Goal: Task Accomplishment & Management: Use online tool/utility

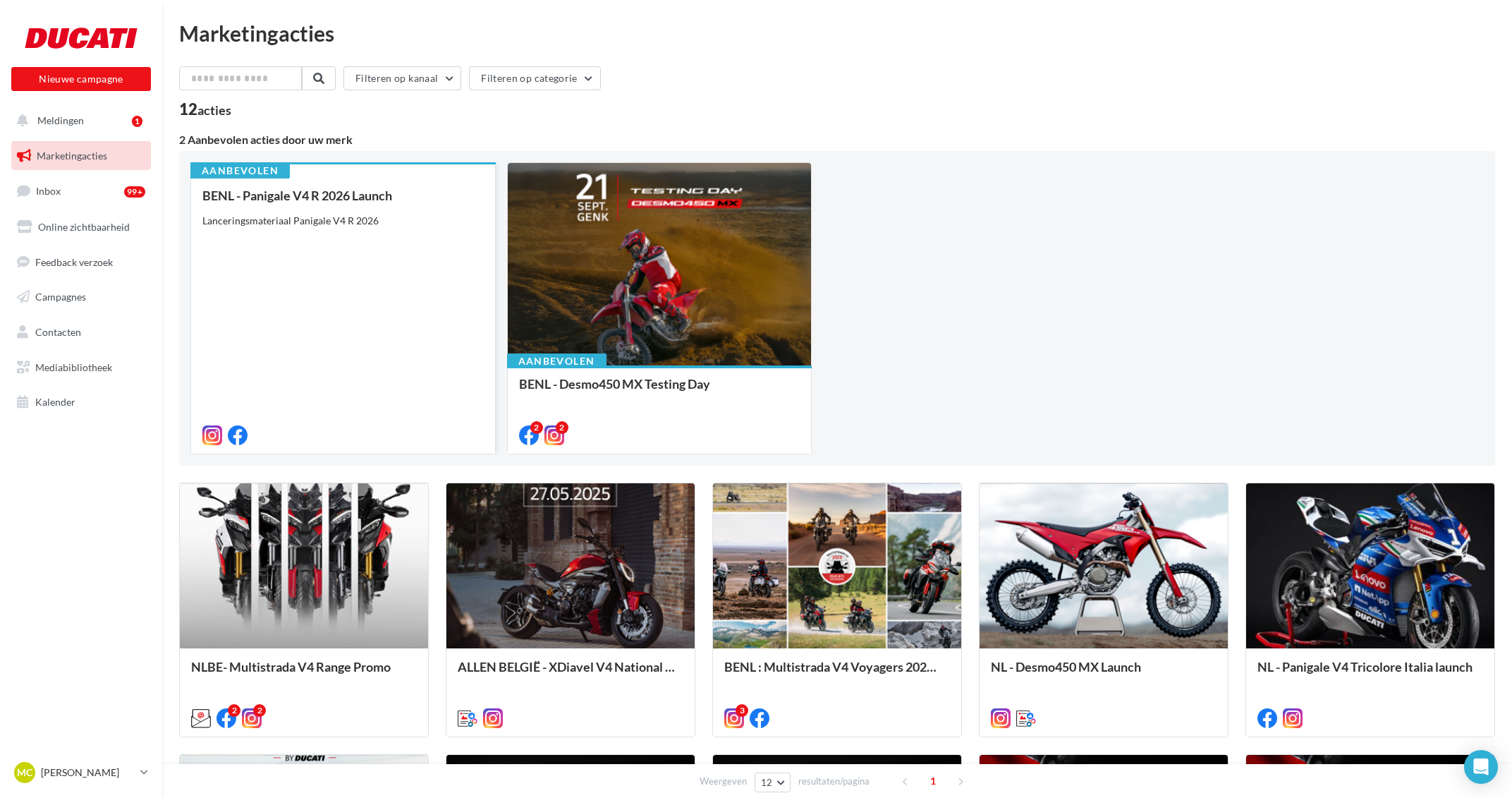
click at [315, 238] on div "BENL - Panigale V4 R 2026 Launch Lanceringsmateriaal Panigale V4 R 2026" at bounding box center [343, 314] width 282 height 252
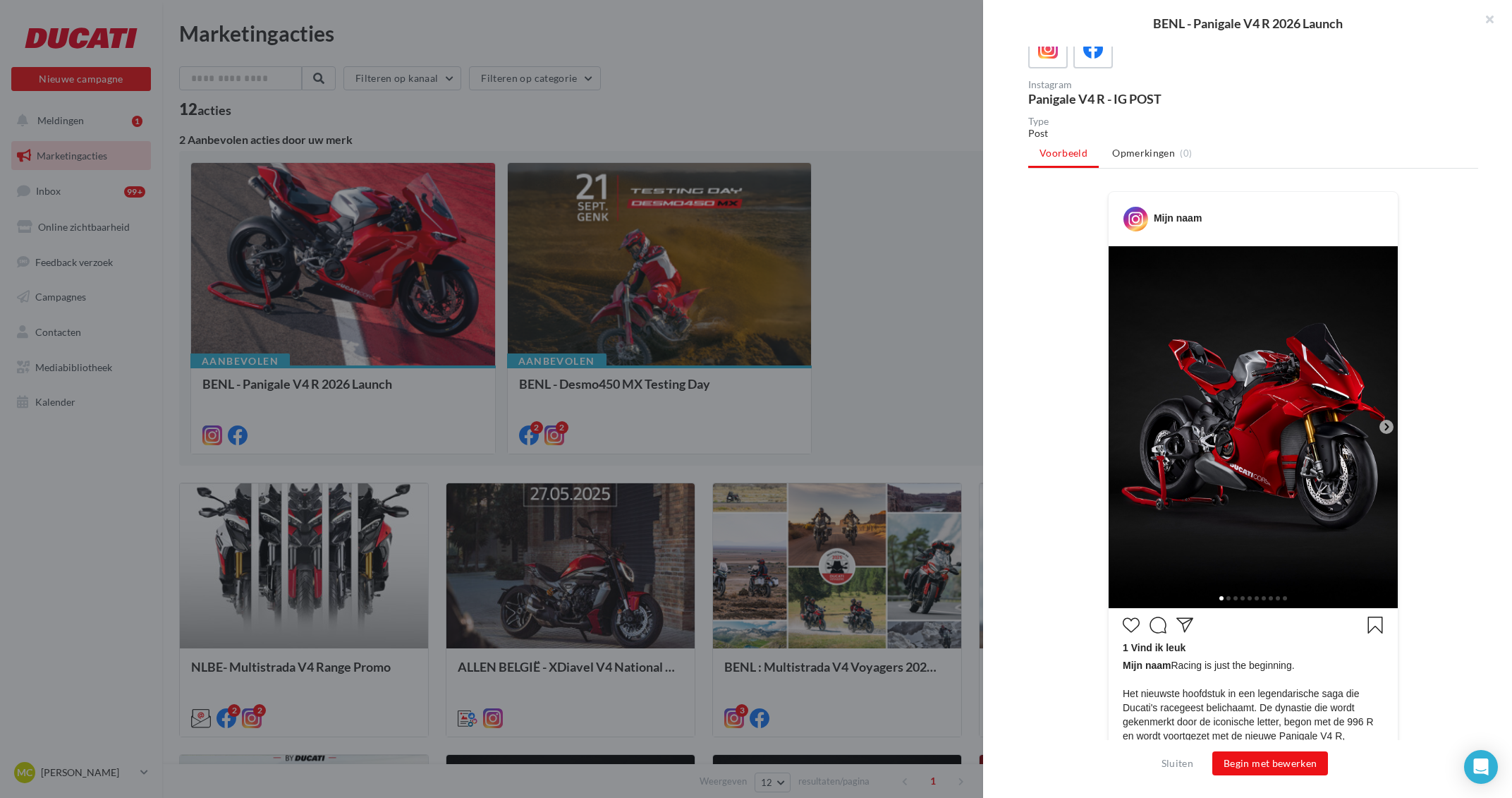
scroll to position [66, 0]
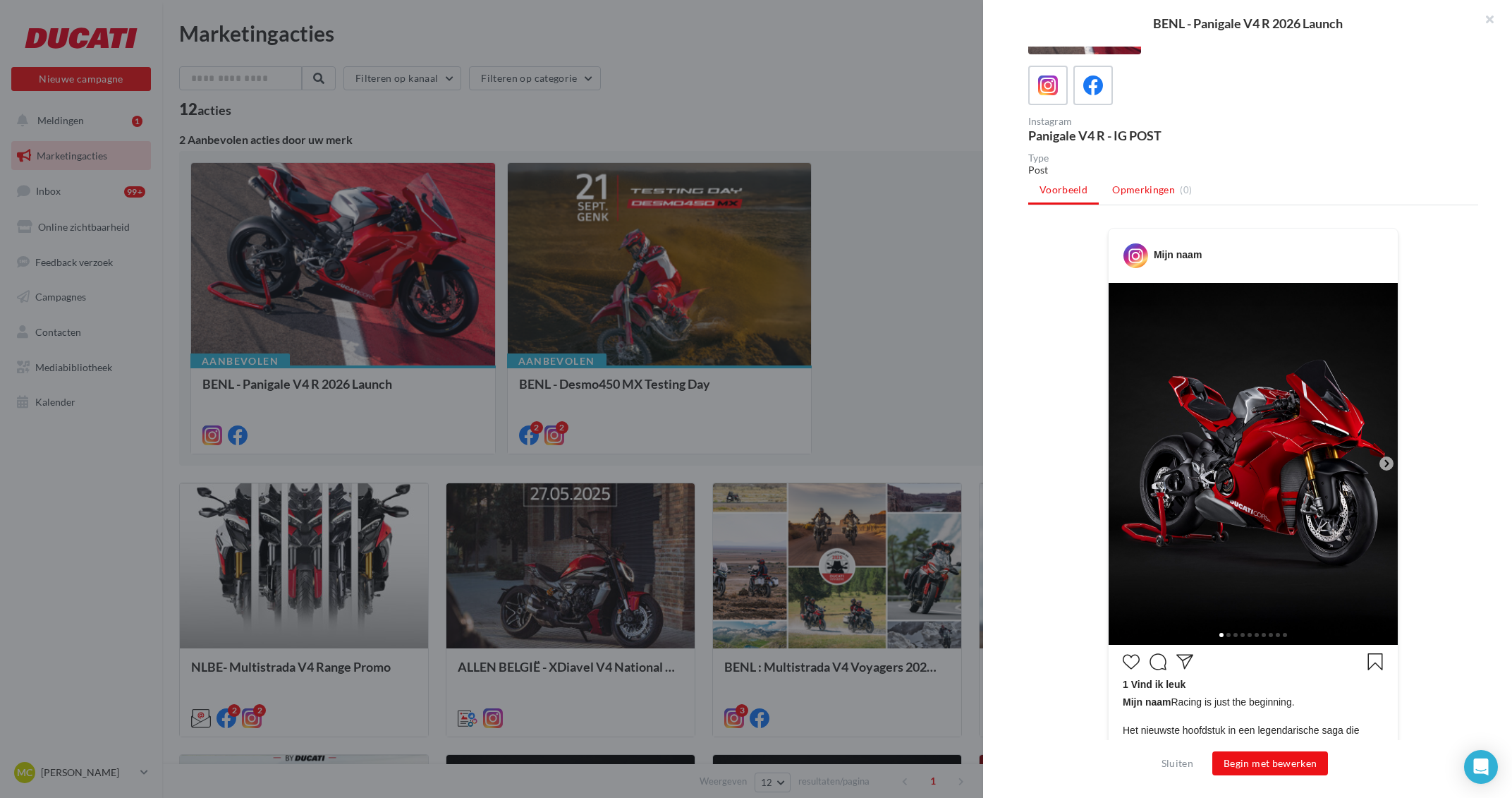
click at [1142, 188] on span "Opmerkingen" at bounding box center [1143, 190] width 63 height 14
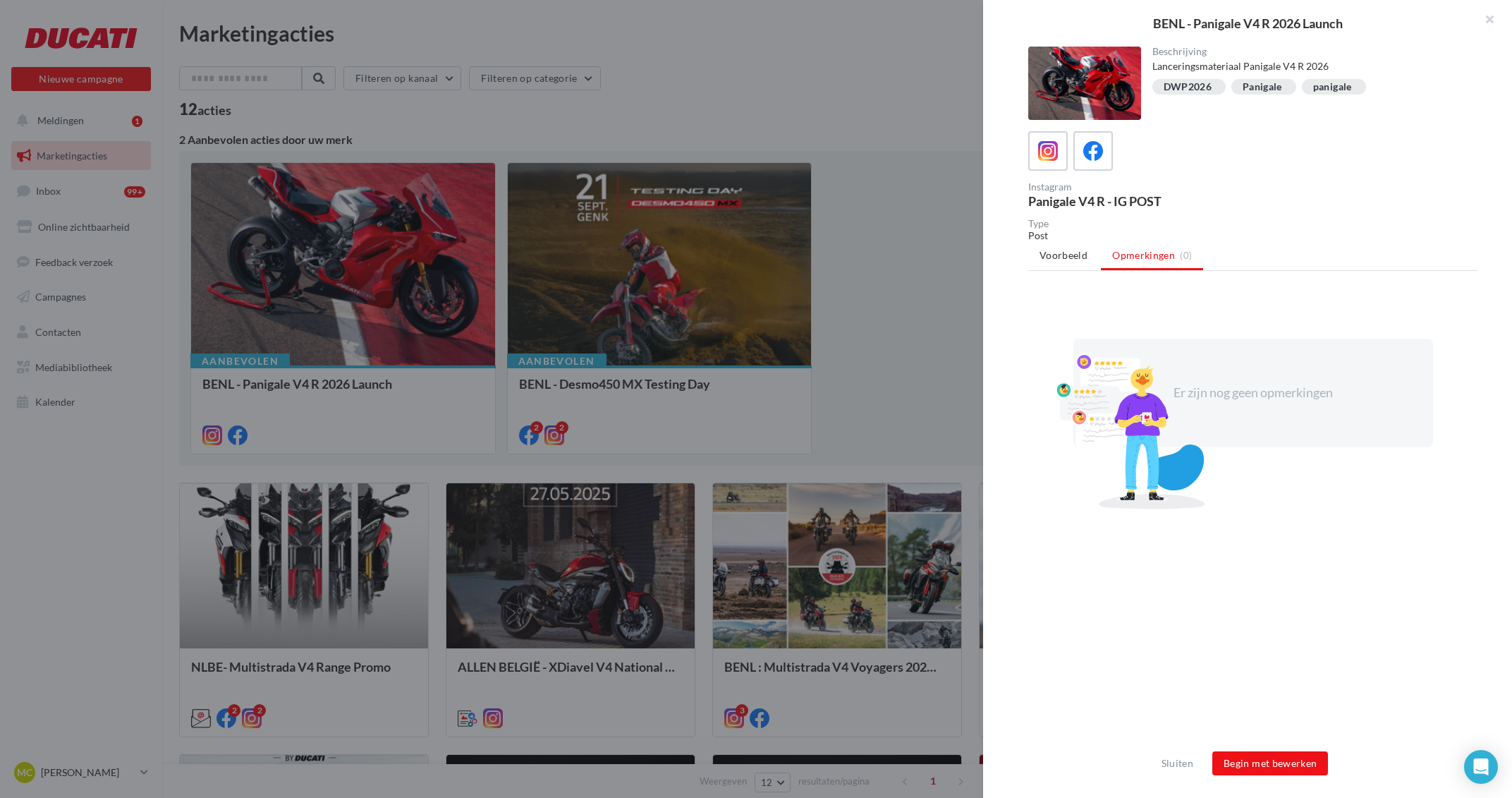
scroll to position [0, 0]
click at [1068, 259] on span "Voorbeeld" at bounding box center [1063, 255] width 48 height 12
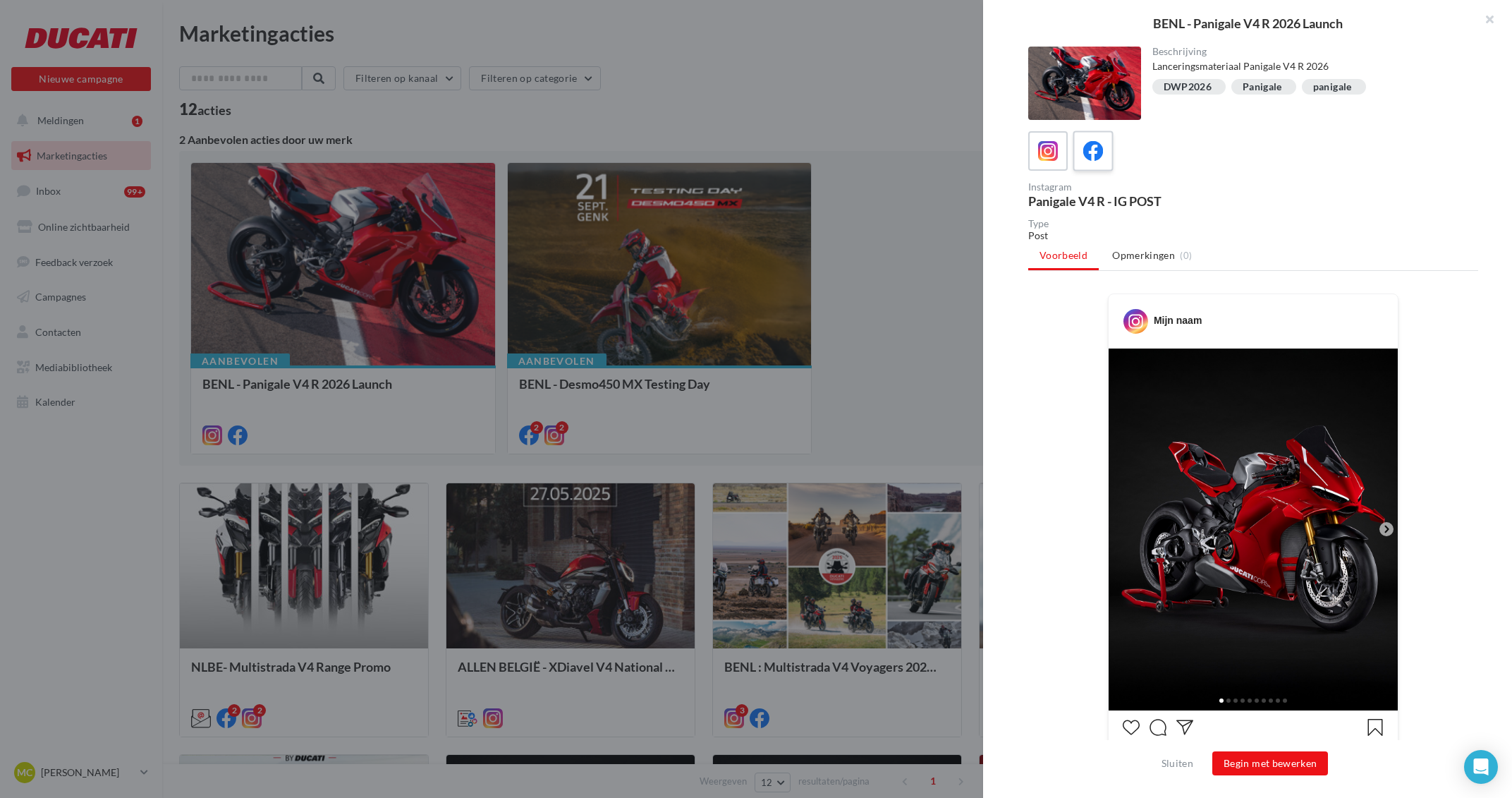
click at [1101, 143] on div at bounding box center [1092, 151] width 26 height 26
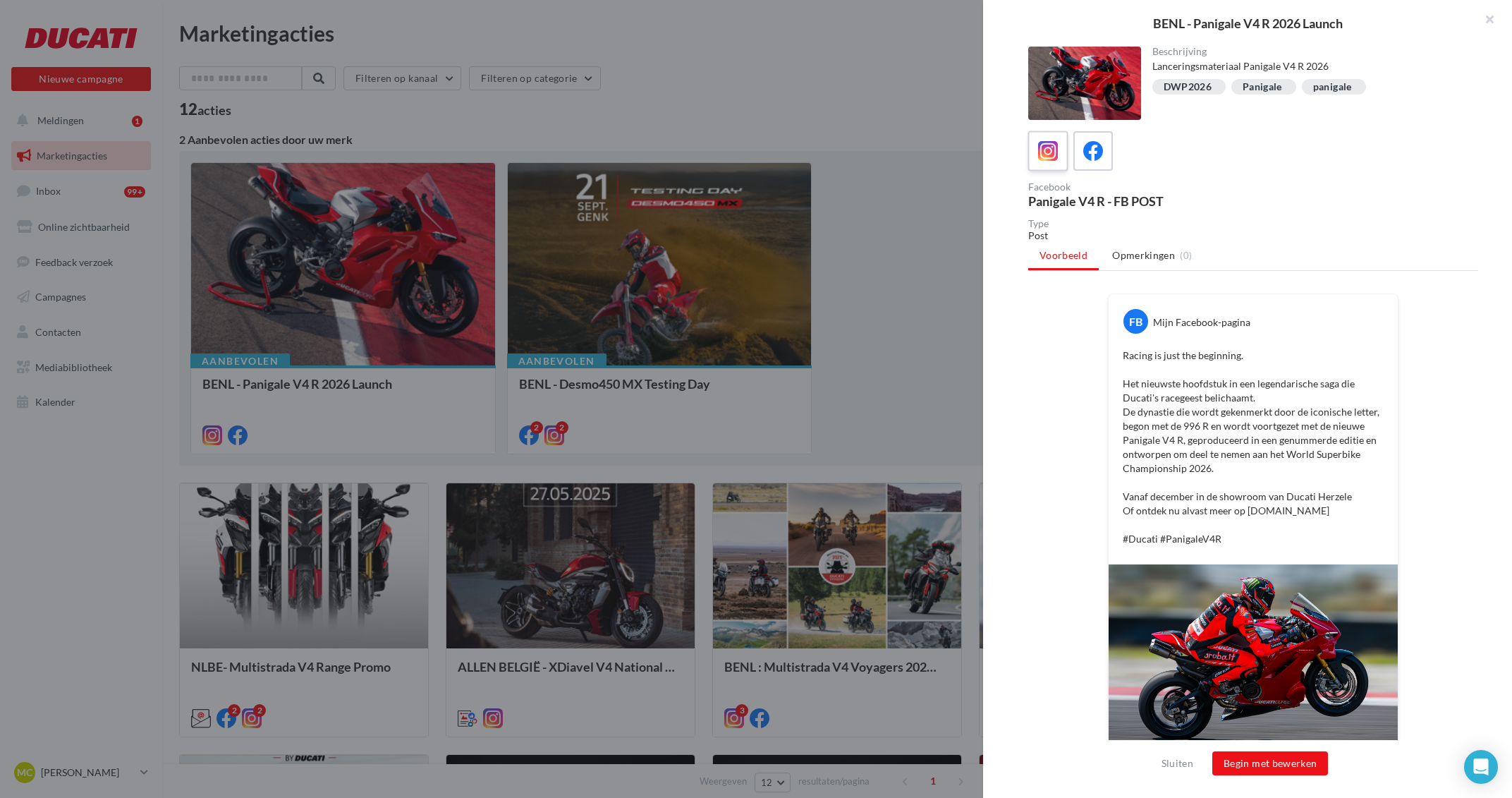
click at [1039, 136] on label at bounding box center [1046, 150] width 40 height 40
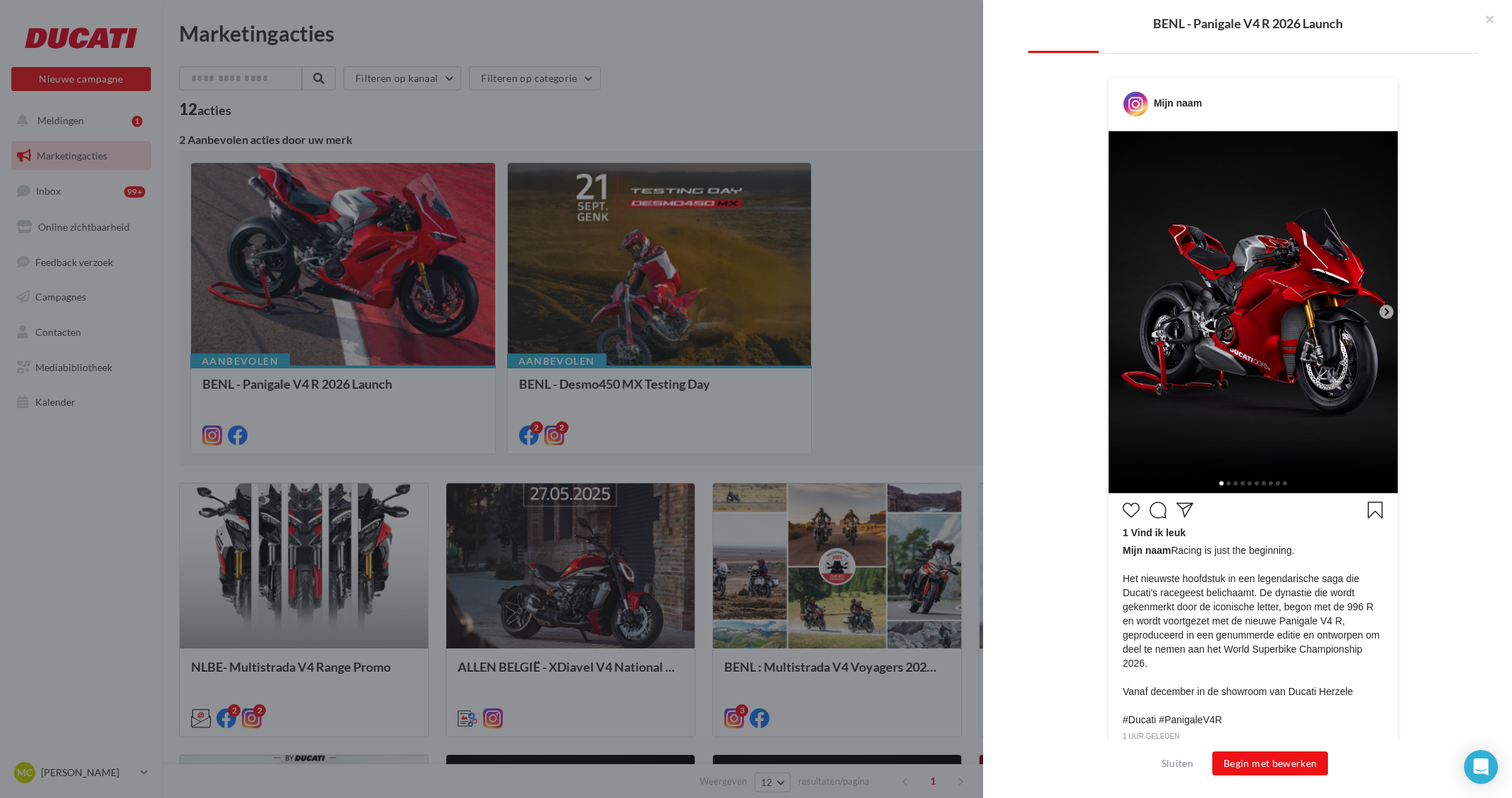
scroll to position [279, 0]
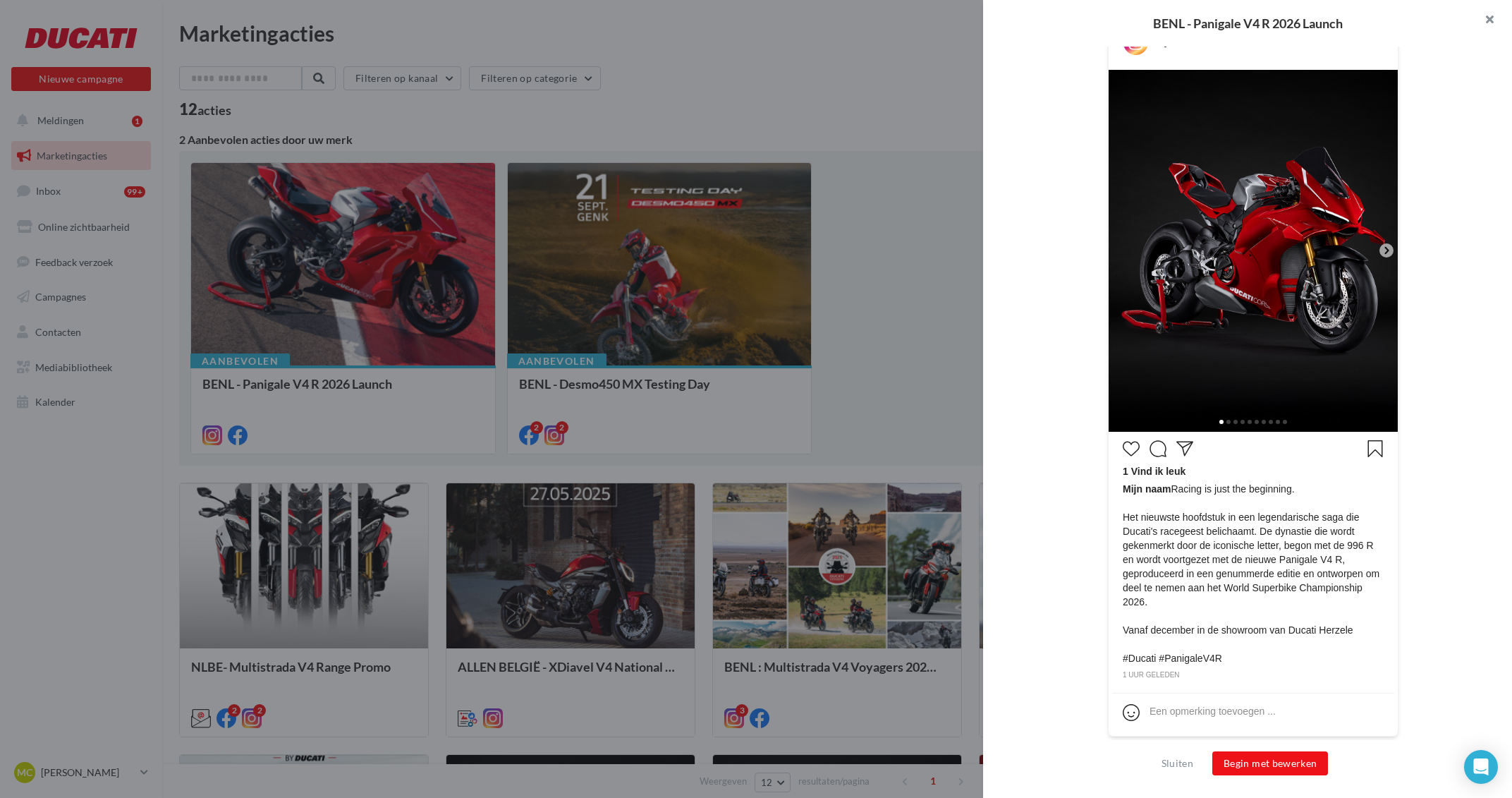
click at [1500, 19] on button "button" at bounding box center [1484, 21] width 57 height 43
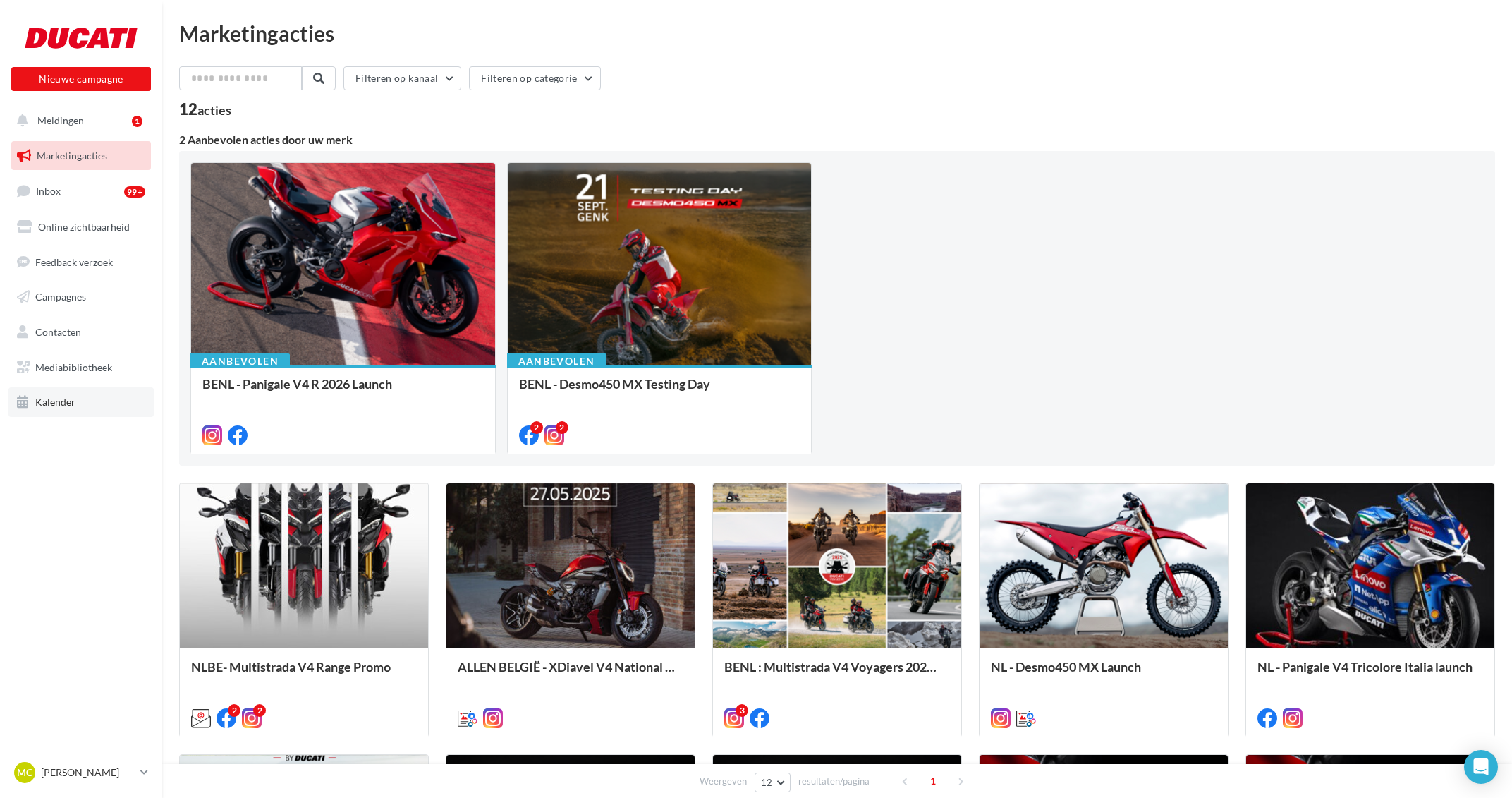
click at [55, 400] on span "Kalender" at bounding box center [55, 402] width 40 height 12
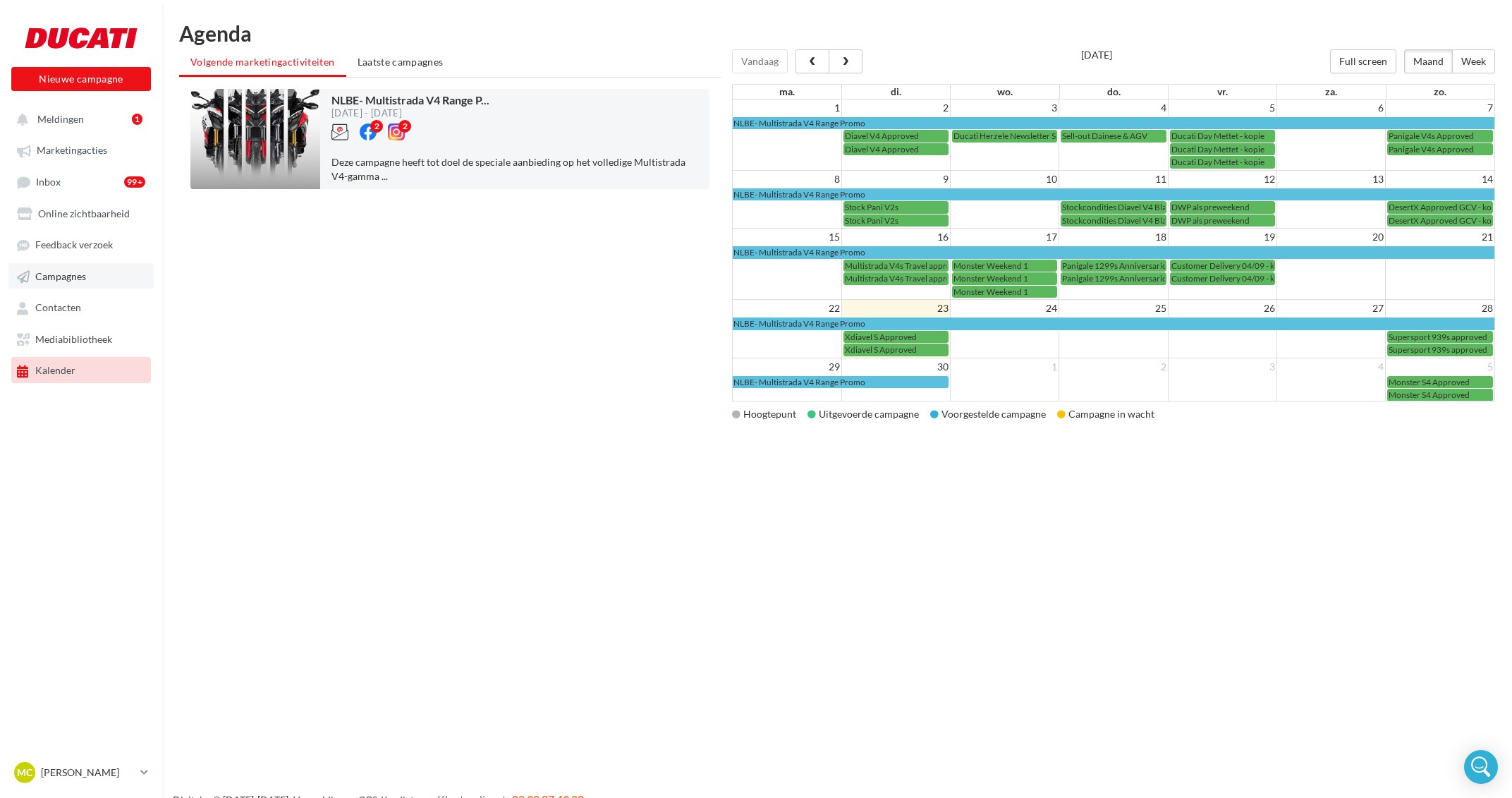
click at [100, 278] on link "Campagnes" at bounding box center [81, 275] width 145 height 26
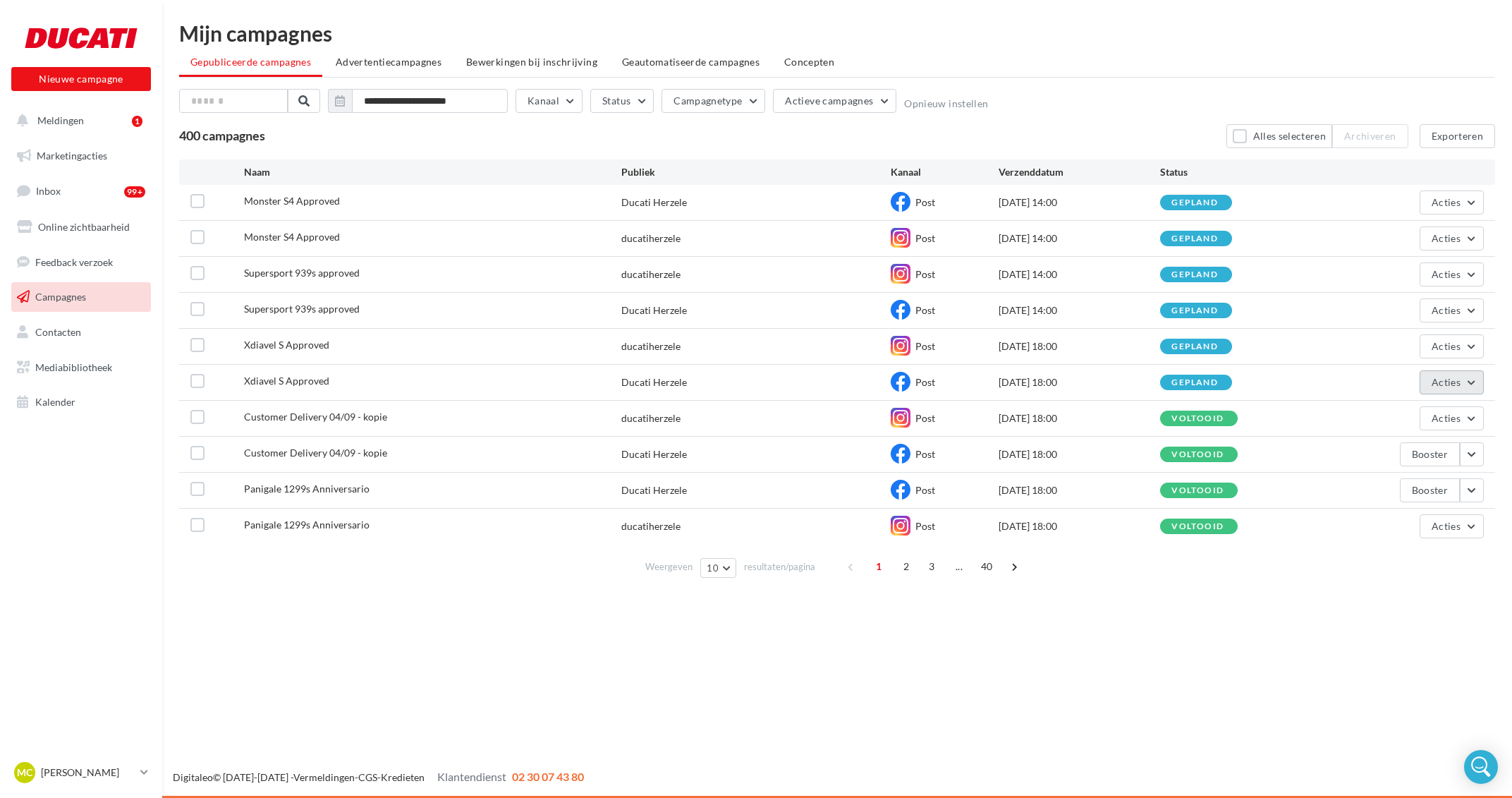
click at [1475, 384] on button "Acties" at bounding box center [1451, 382] width 64 height 24
click at [1409, 498] on button "Dupliceren" at bounding box center [1412, 488] width 143 height 36
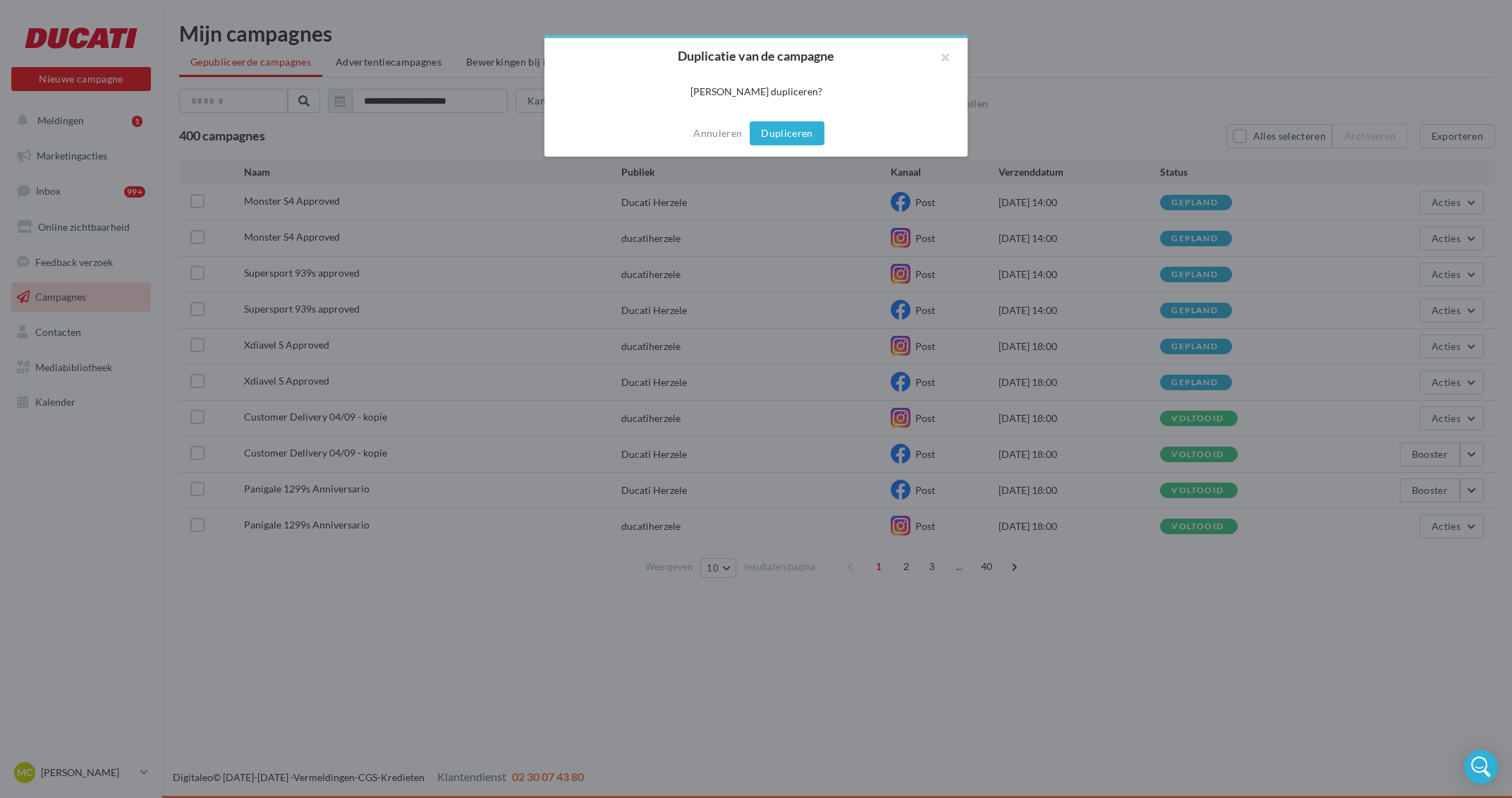
click at [791, 129] on button "Dupliceren" at bounding box center [787, 133] width 74 height 24
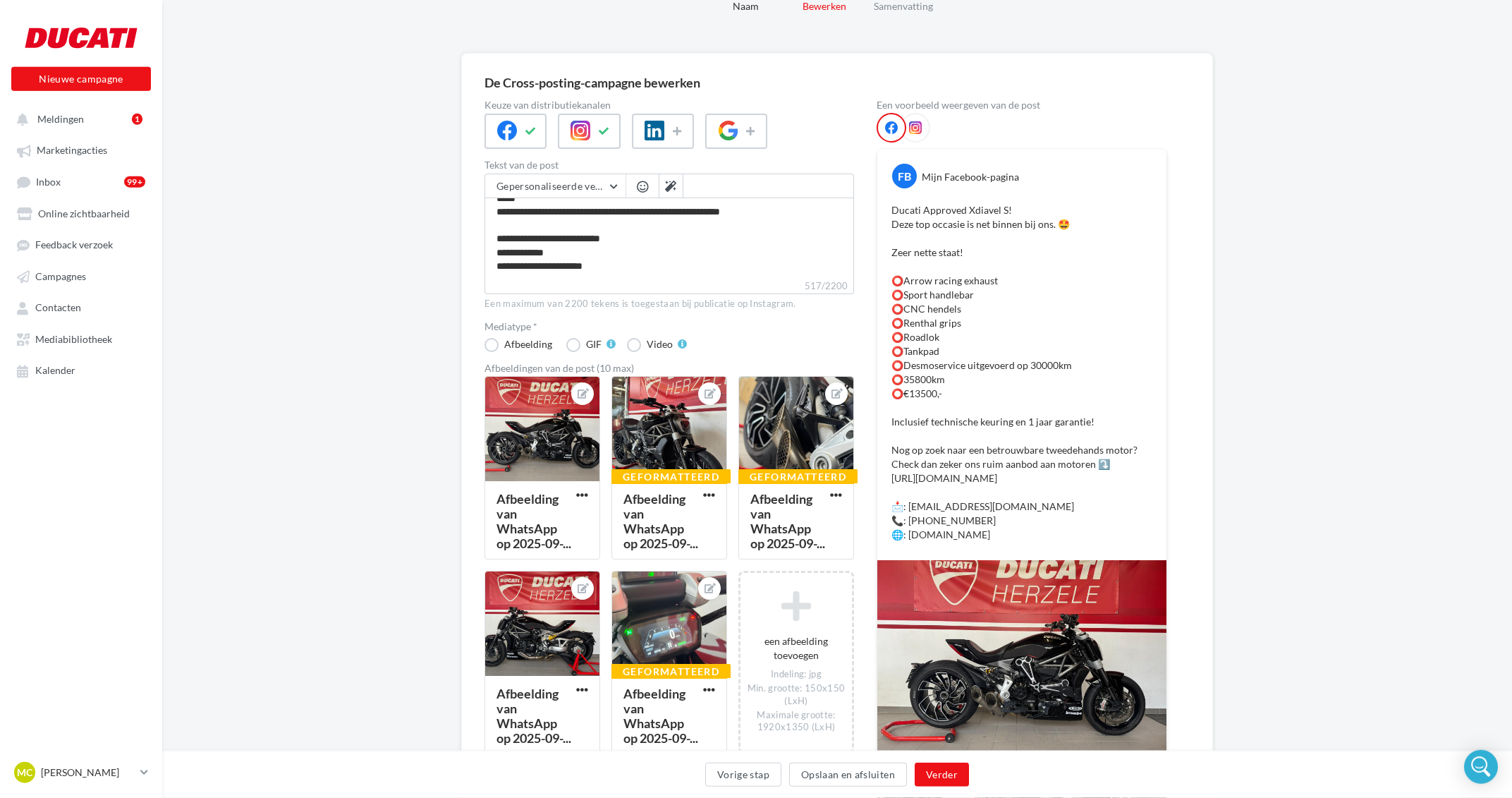
scroll to position [267, 0]
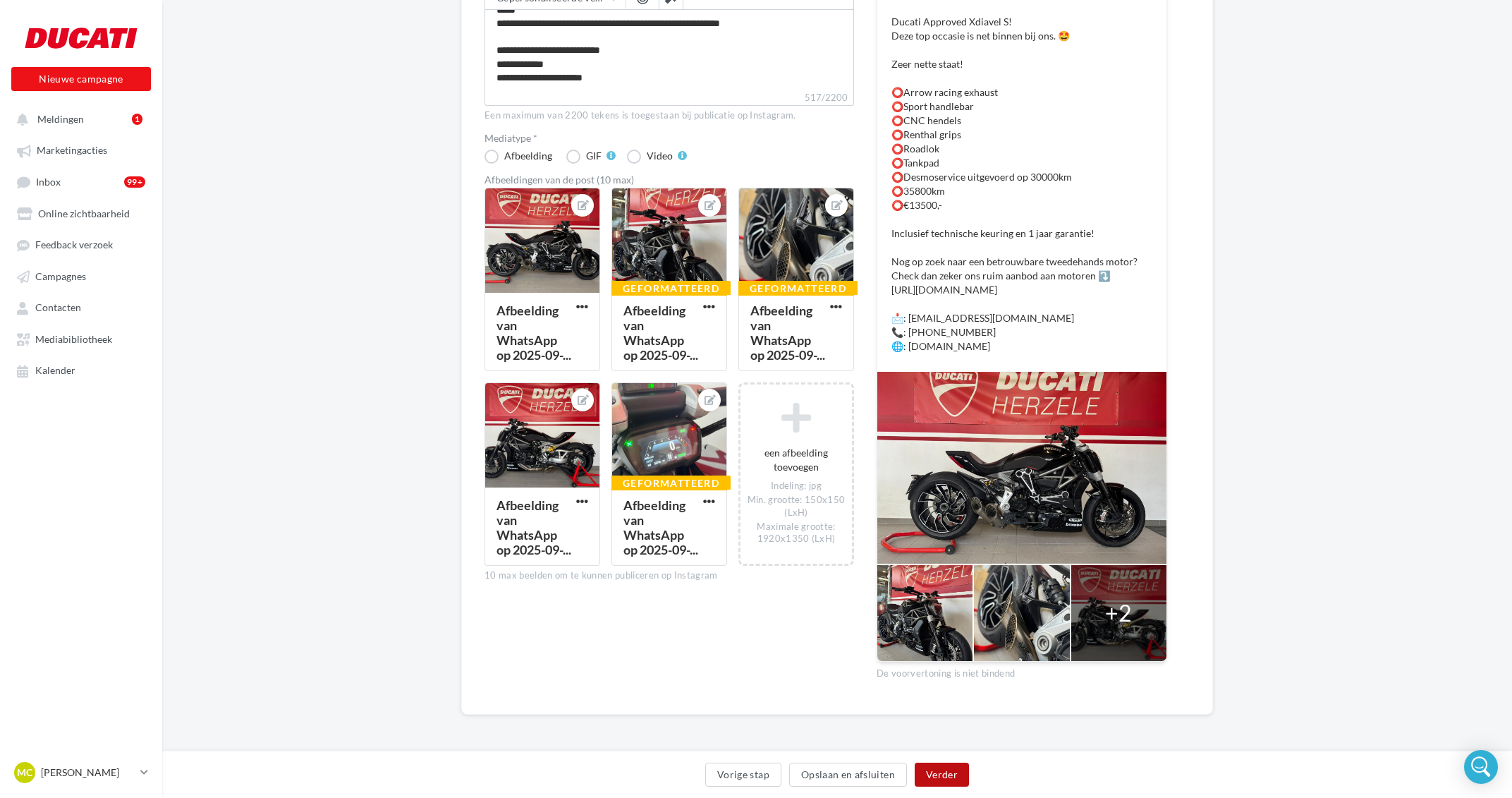
click at [958, 782] on button "Verder" at bounding box center [941, 774] width 54 height 24
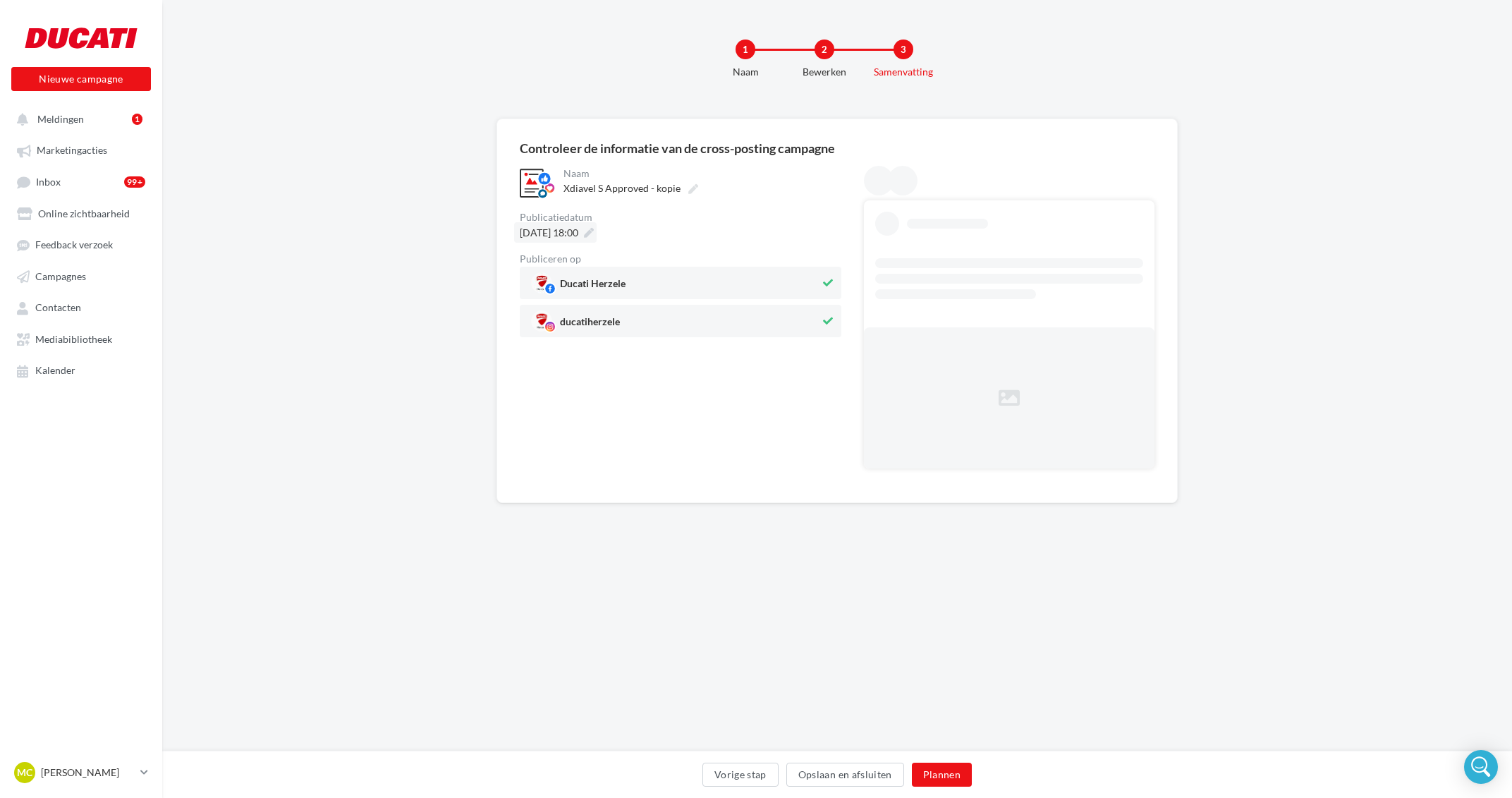
click at [594, 237] on icon at bounding box center [588, 232] width 10 height 10
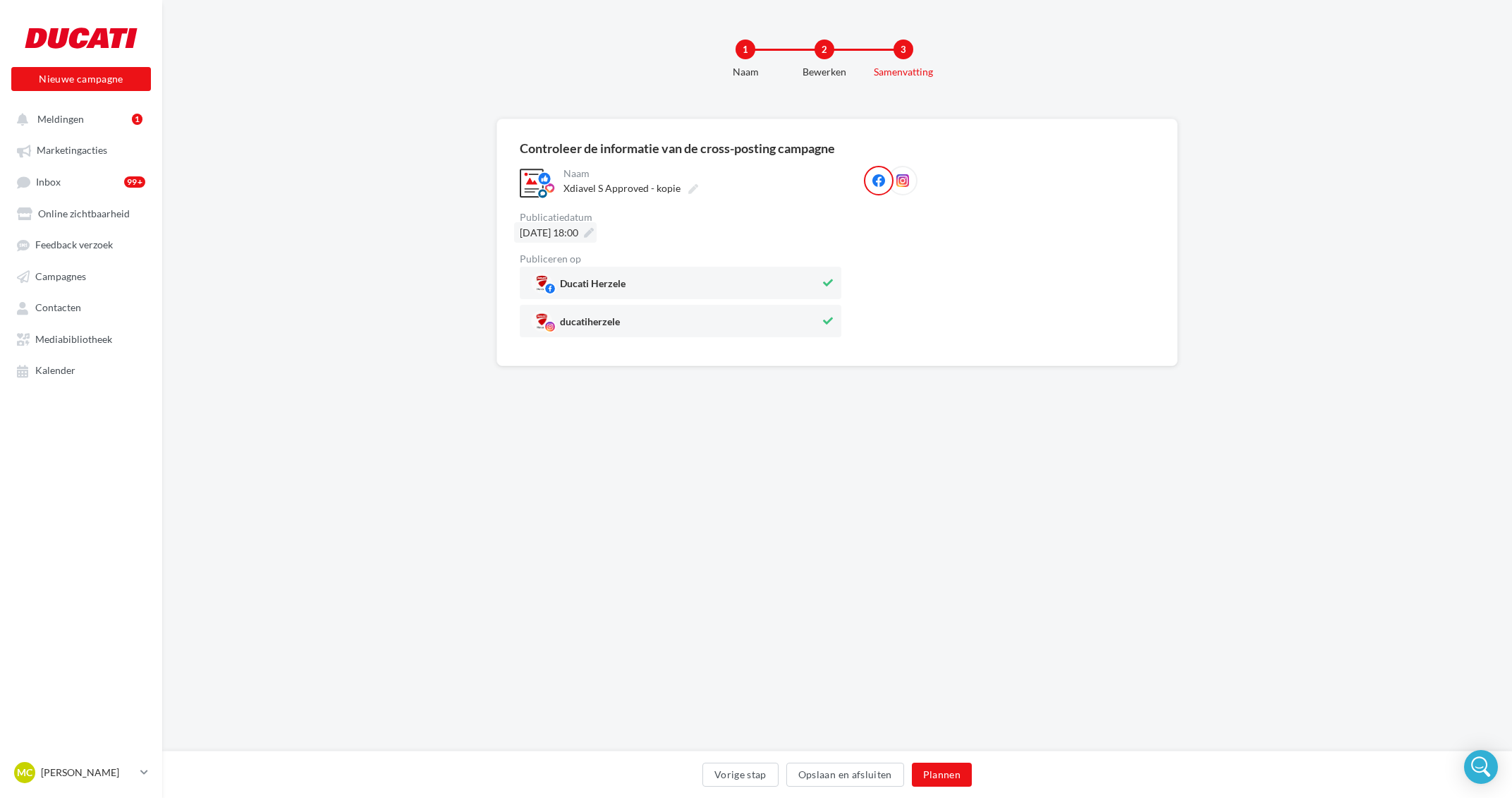
click at [594, 236] on icon at bounding box center [588, 232] width 10 height 10
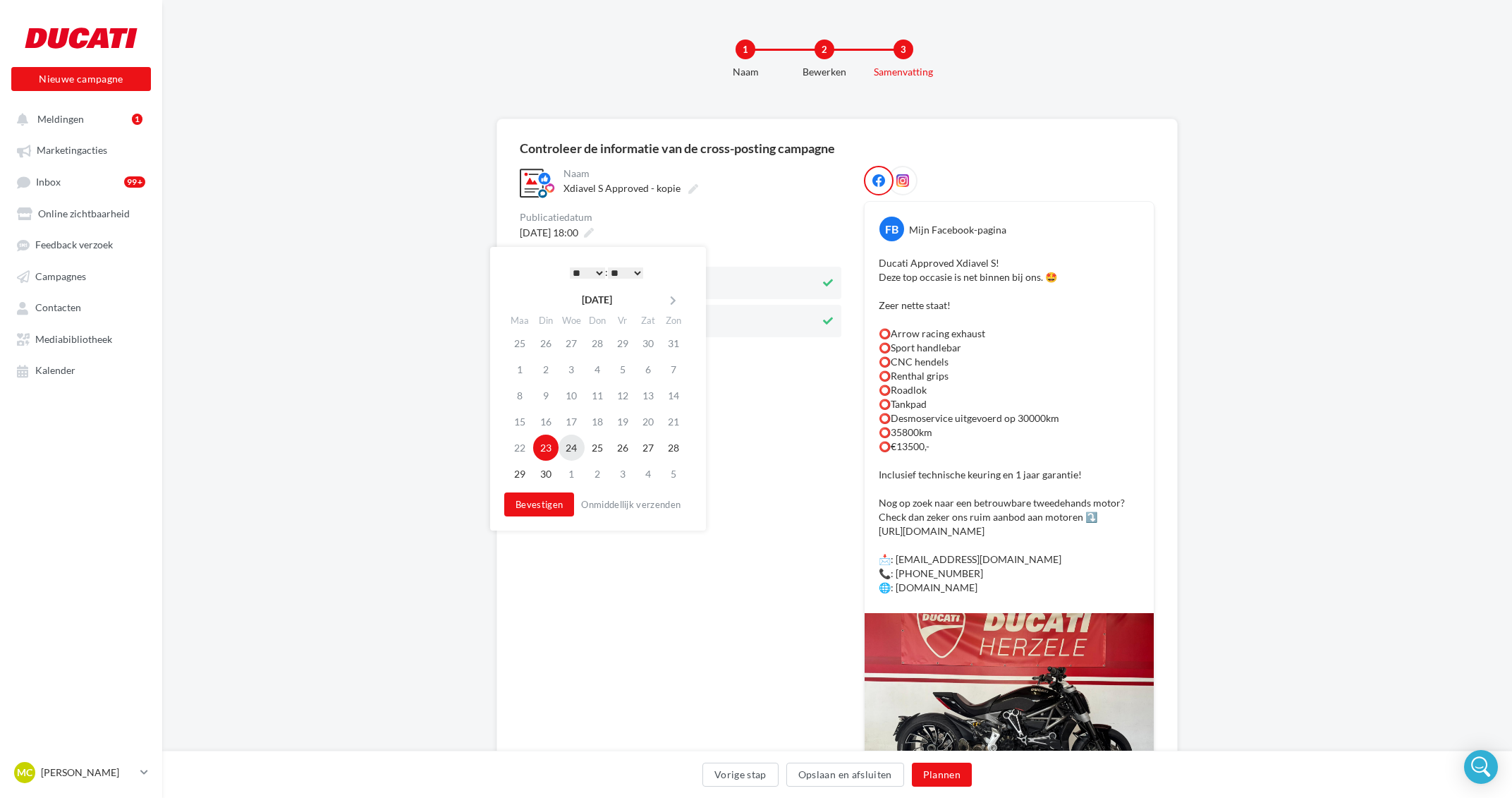
click at [580, 449] on td "24" at bounding box center [571, 447] width 26 height 26
click at [552, 507] on button "Bevestigen" at bounding box center [538, 504] width 70 height 24
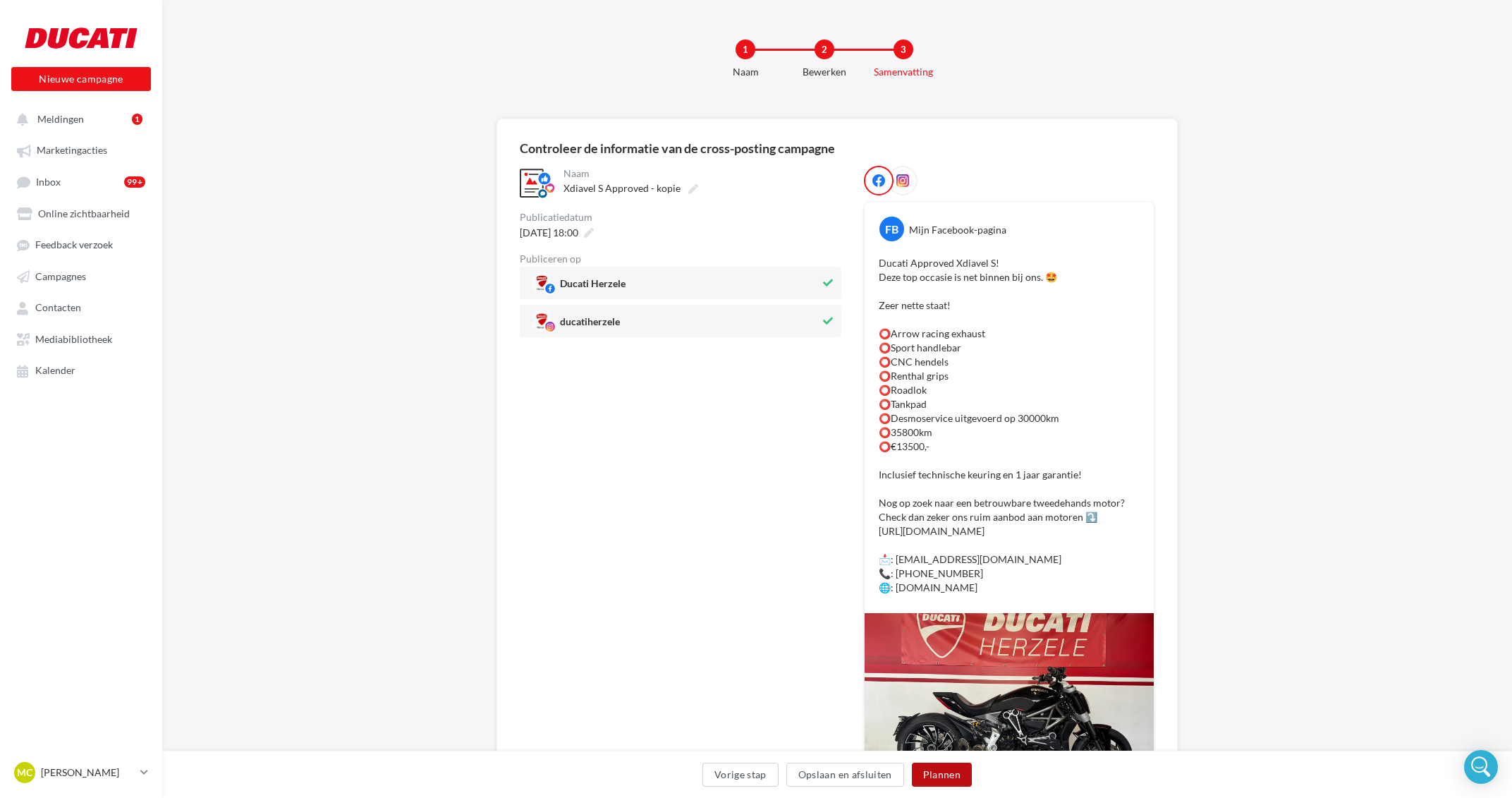
click at [963, 781] on button "Plannen" at bounding box center [942, 774] width 60 height 24
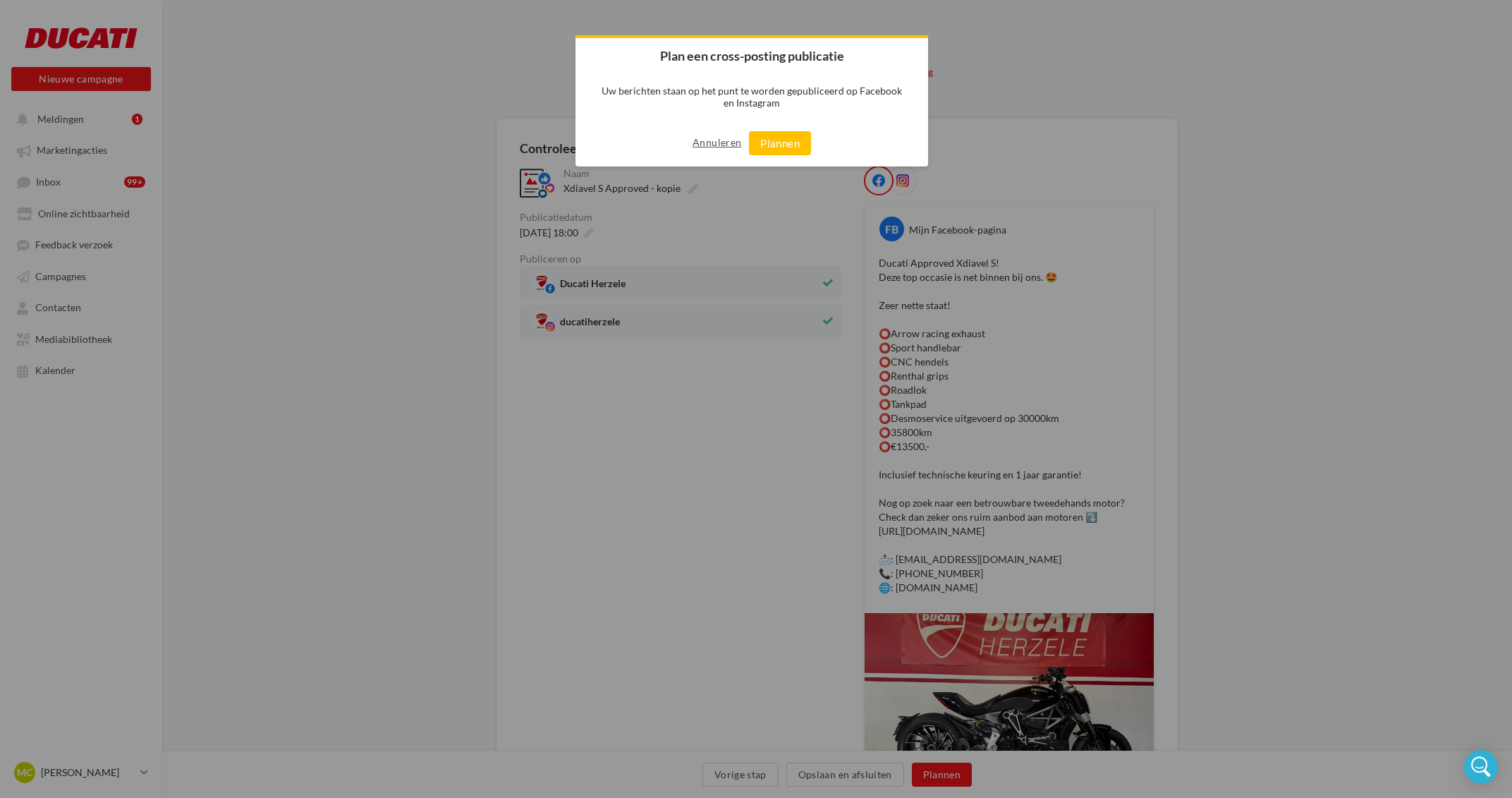
click at [713, 137] on button "Annuleren" at bounding box center [716, 142] width 49 height 22
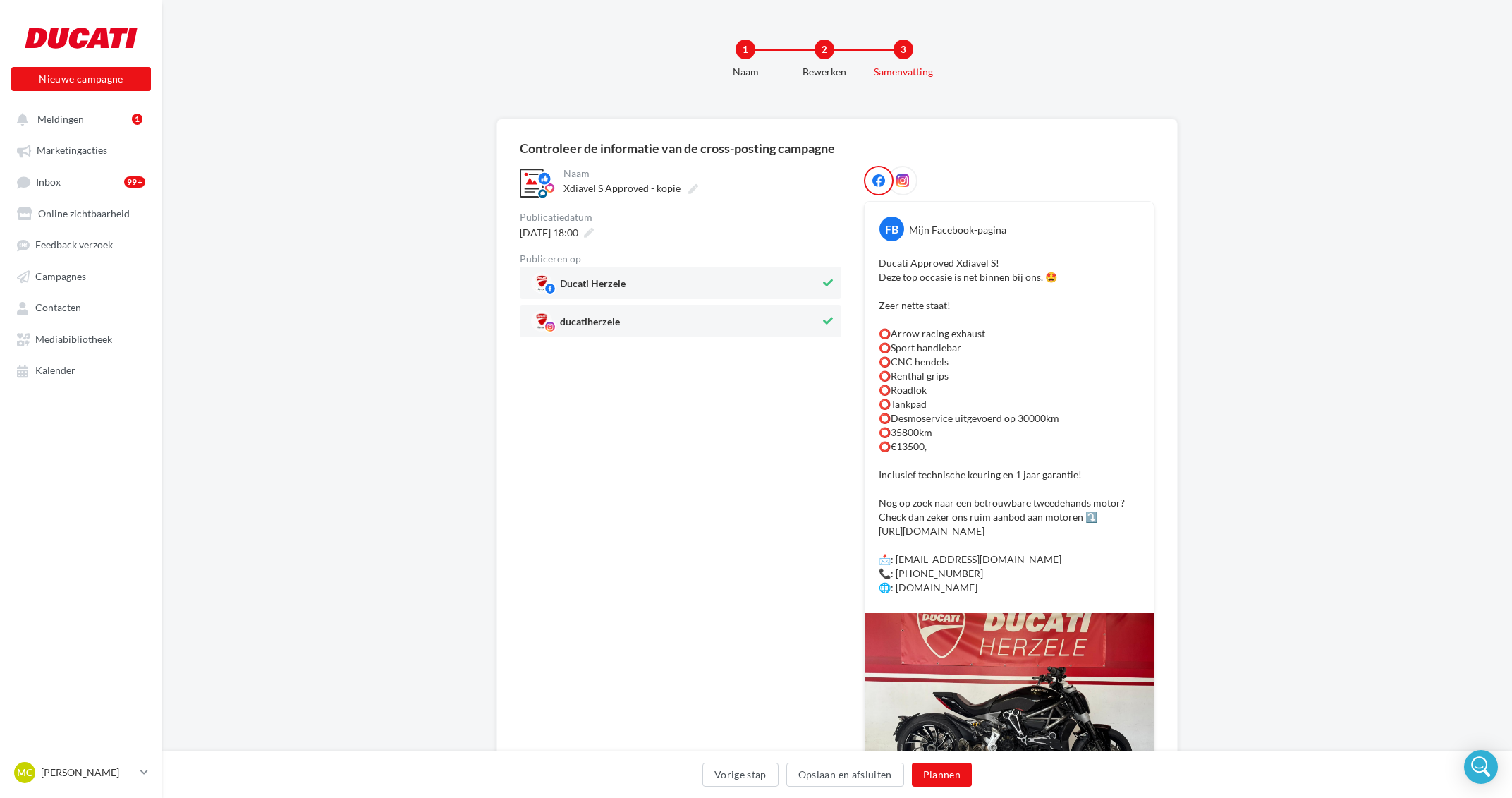
drag, startPoint x: 1014, startPoint y: 601, endPoint x: 865, endPoint y: 569, distance: 152.4
click at [865, 569] on div "FB Mijn Facebook-pagina Ducati Approved Xdiavel S! Deze top occasie is net binn…" at bounding box center [1009, 552] width 290 height 702
copy p "📩: matthias@ducatiherzele.be 📞: 093607986 🌐: www.ducatiherzele.be"
click at [791, 430] on div "**********" at bounding box center [680, 543] width 321 height 755
click at [939, 767] on button "Plannen" at bounding box center [942, 774] width 60 height 24
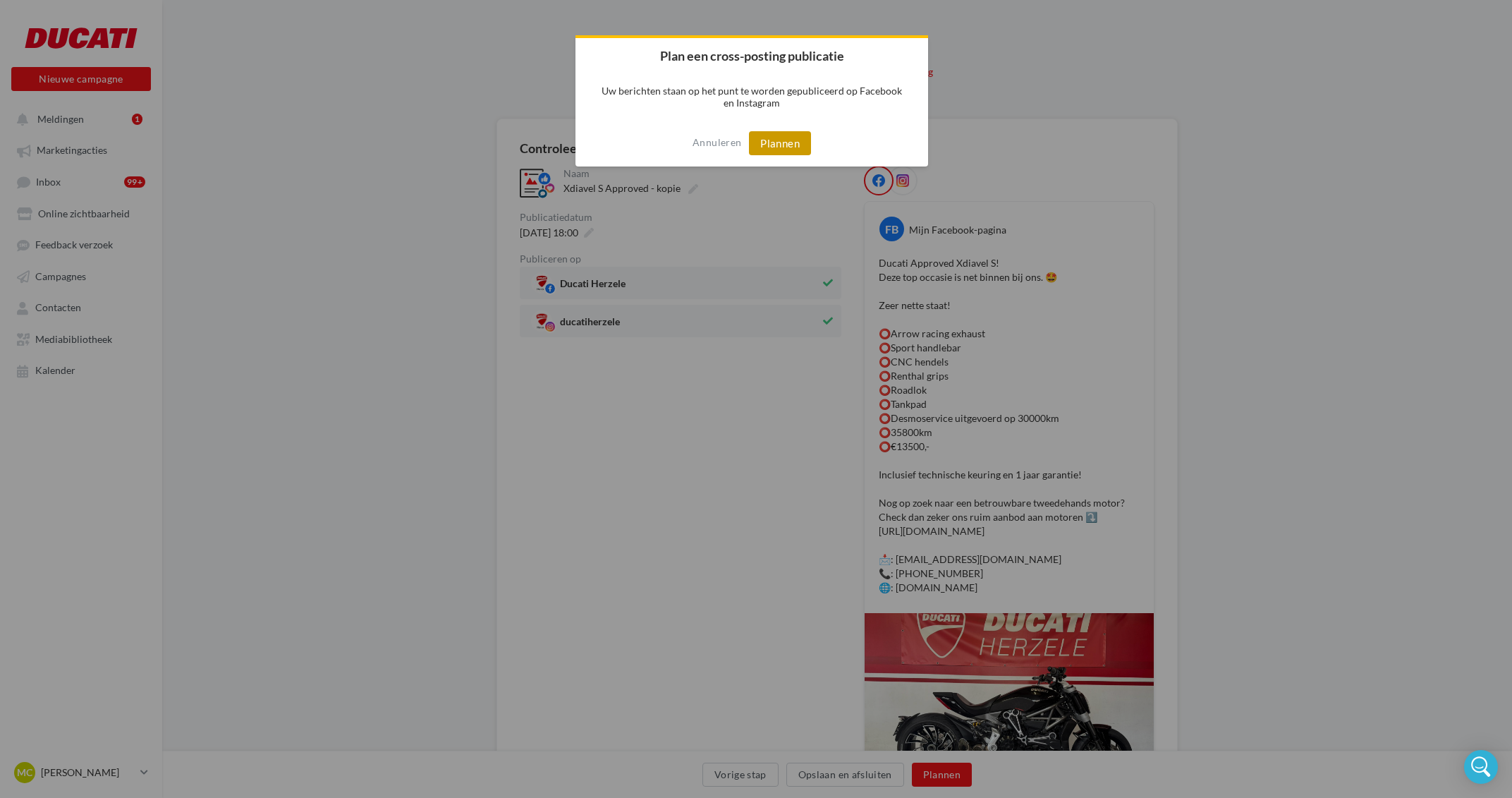
click at [762, 140] on button "Plannen" at bounding box center [780, 143] width 62 height 24
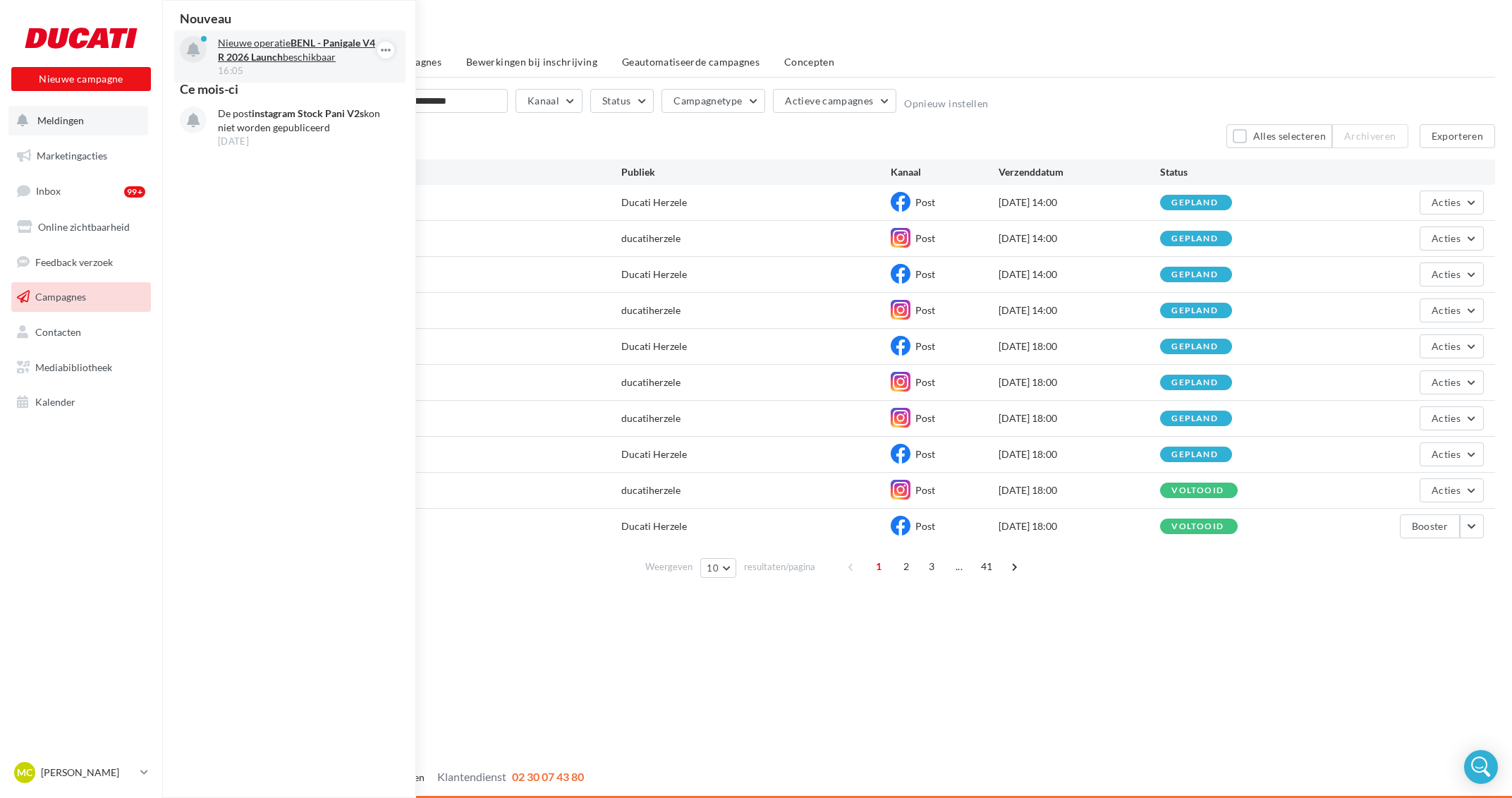
click at [293, 57] on p "Nieuwe operatie BENL - Panigale V4 R 2026 Launch beschikbaar" at bounding box center [299, 50] width 164 height 28
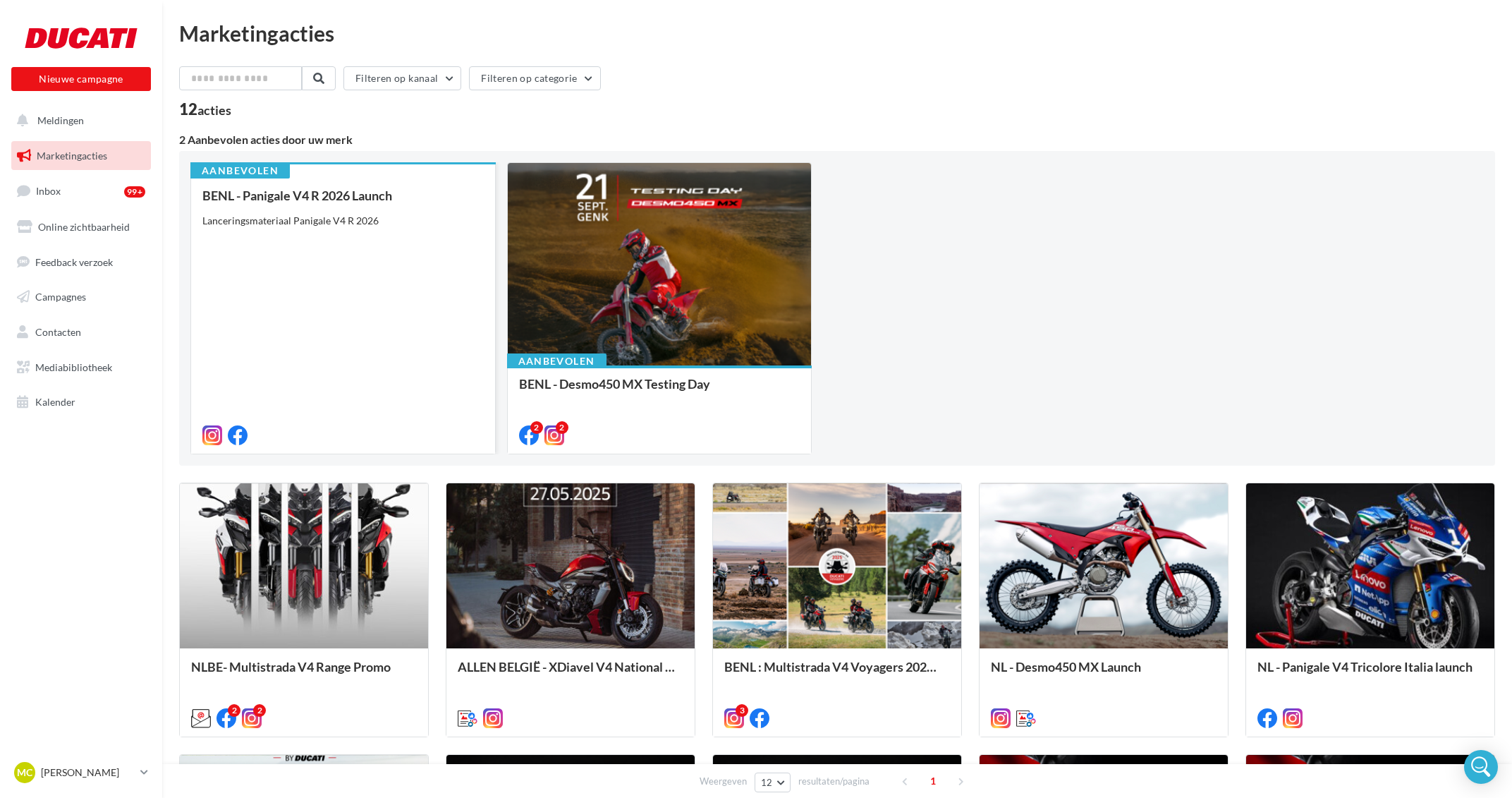
click at [406, 339] on div "BENL - Panigale V4 R 2026 Launch Lanceringsmateriaal Panigale V4 R 2026" at bounding box center [343, 314] width 282 height 252
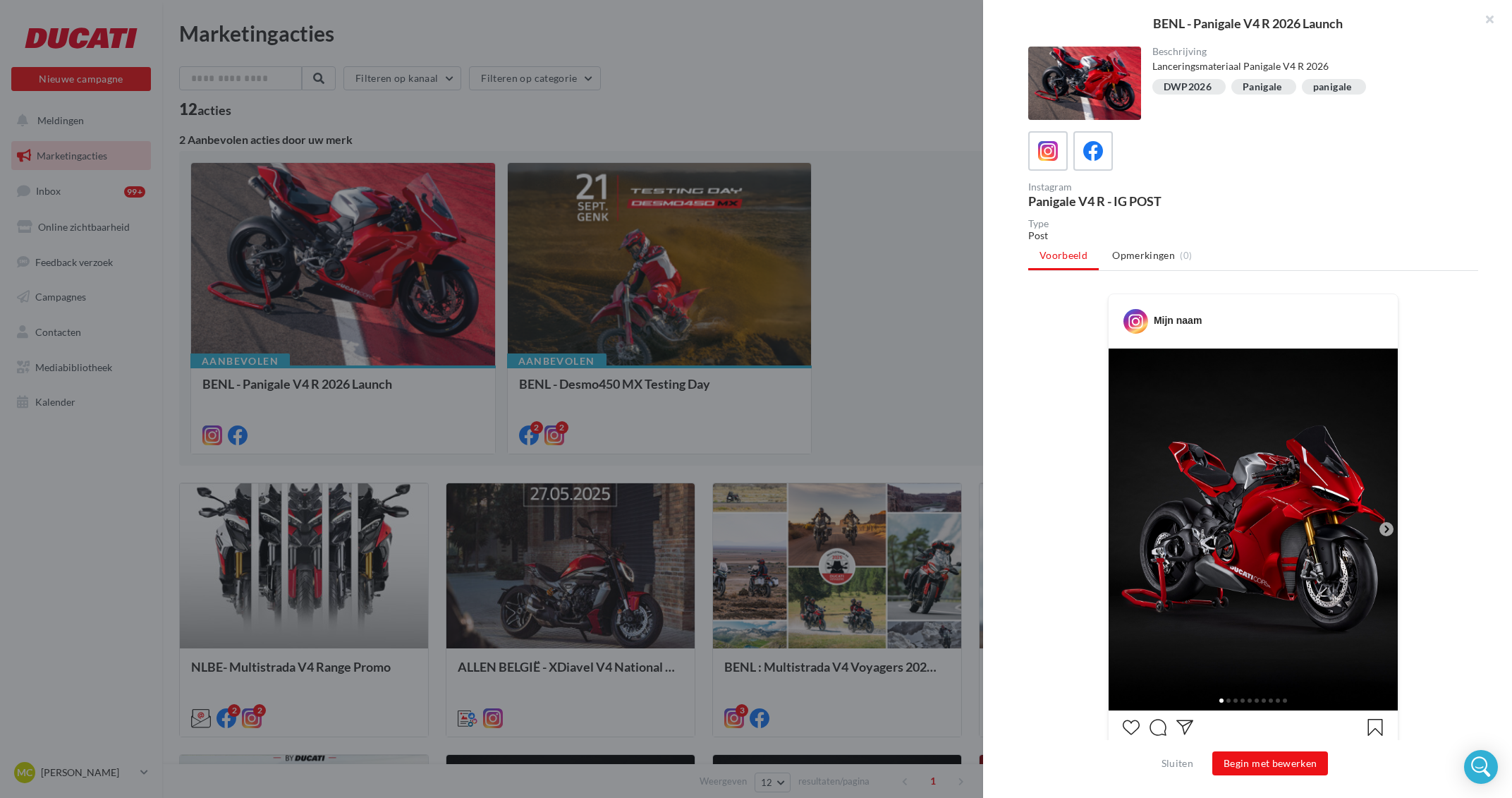
scroll to position [71, 0]
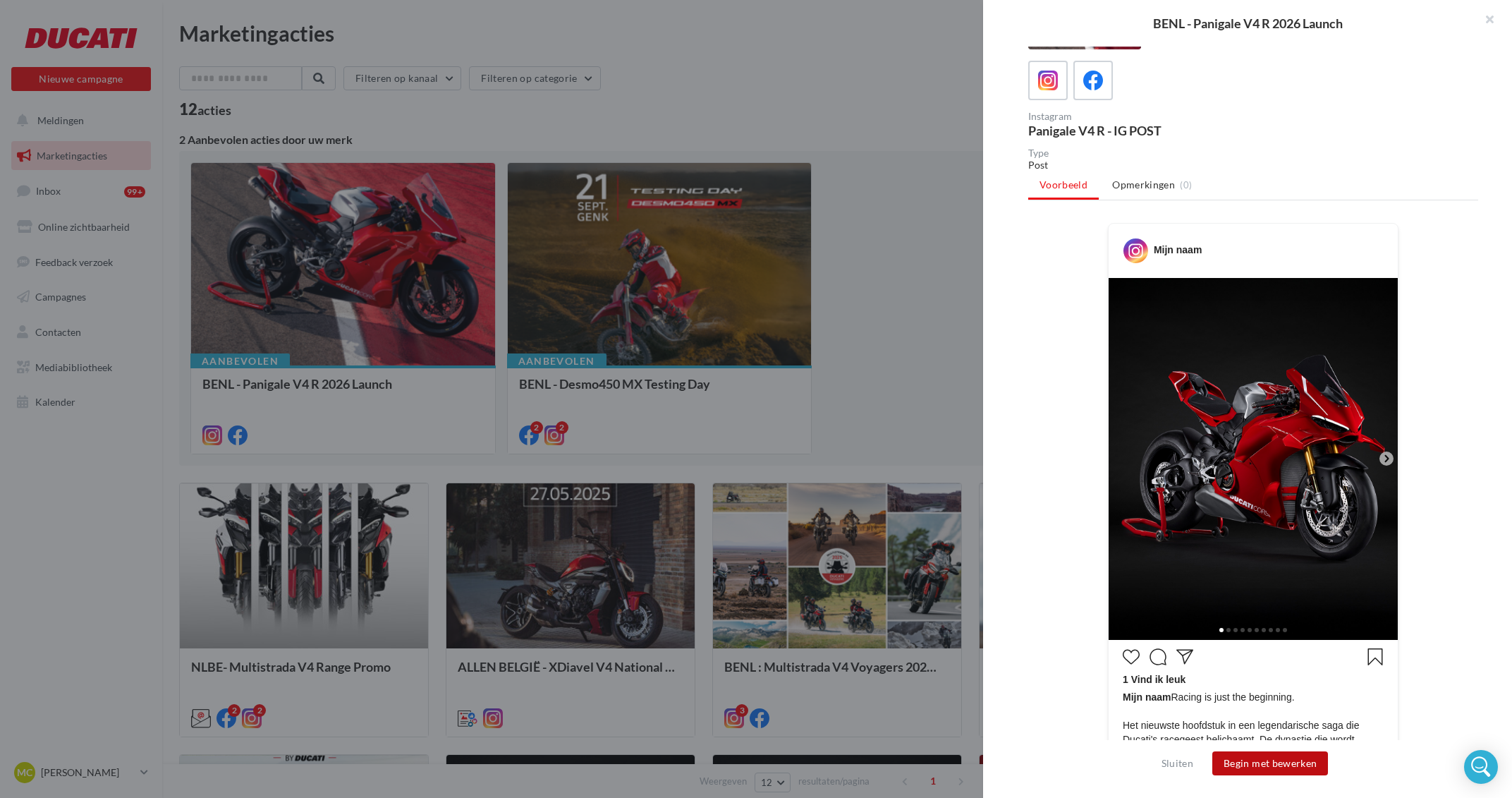
click at [1280, 761] on button "Begin met bewerken" at bounding box center [1269, 763] width 116 height 24
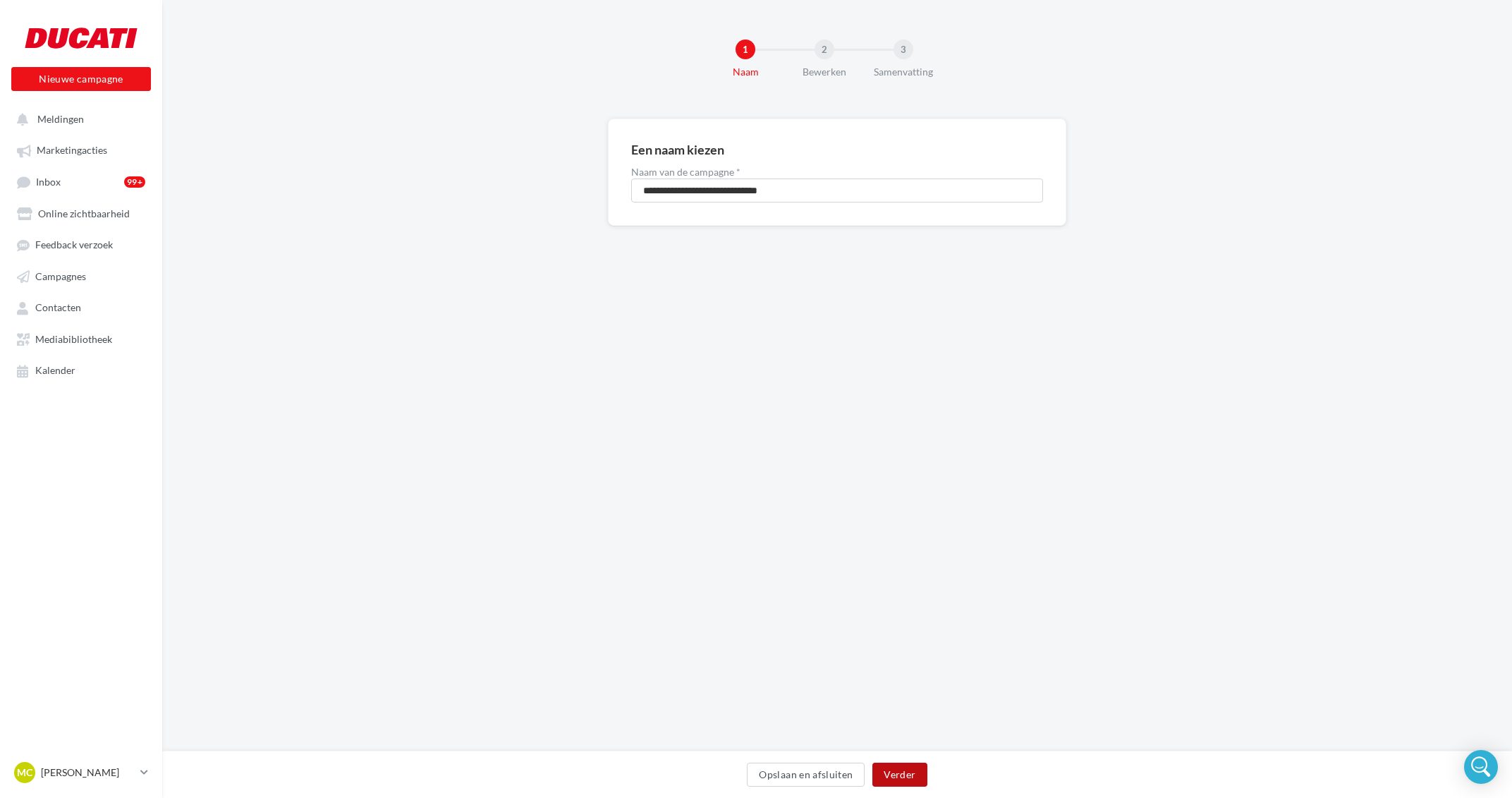
click at [903, 764] on button "Verder" at bounding box center [899, 774] width 54 height 24
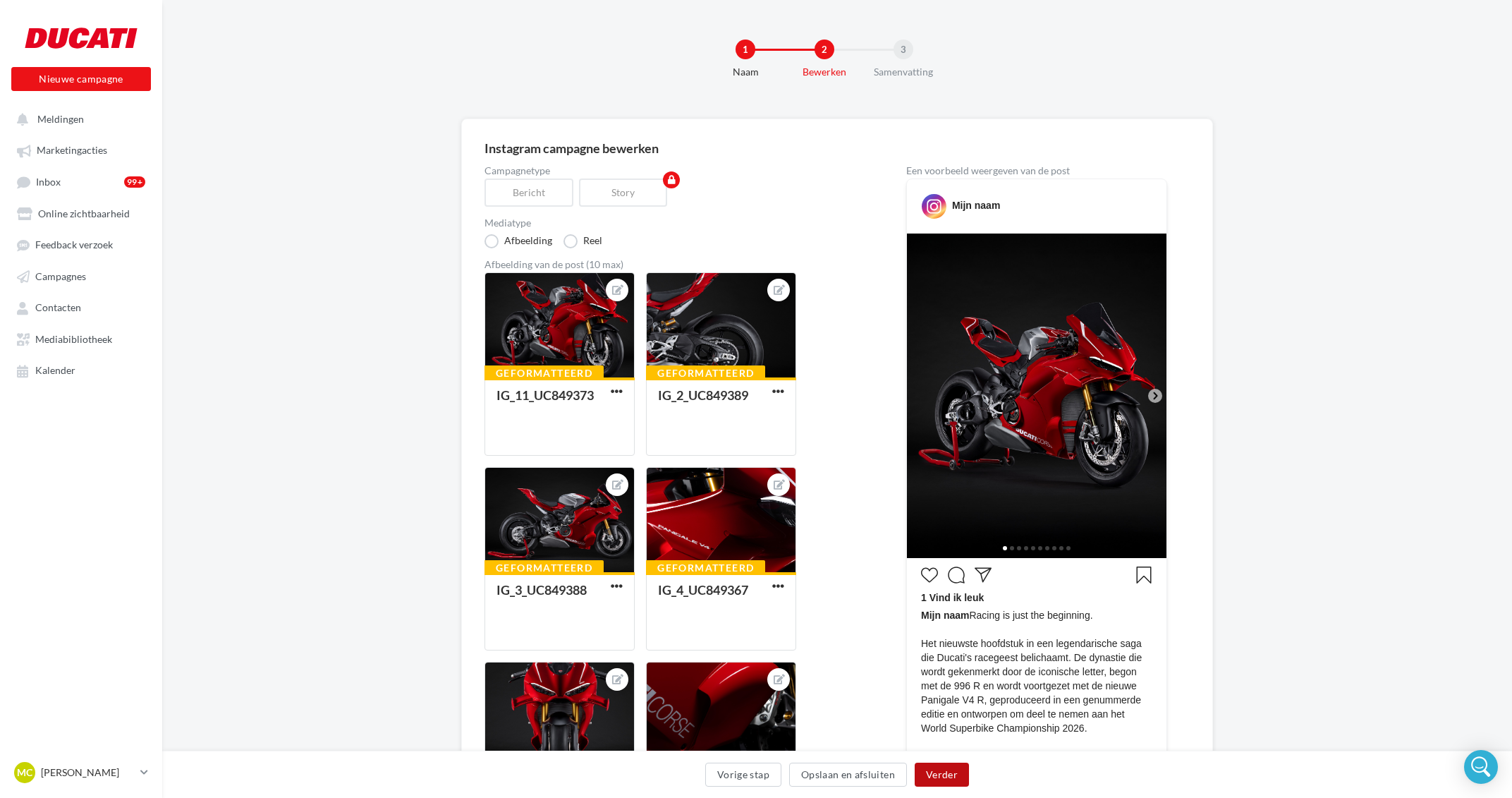
click at [945, 771] on button "Verder" at bounding box center [941, 774] width 54 height 24
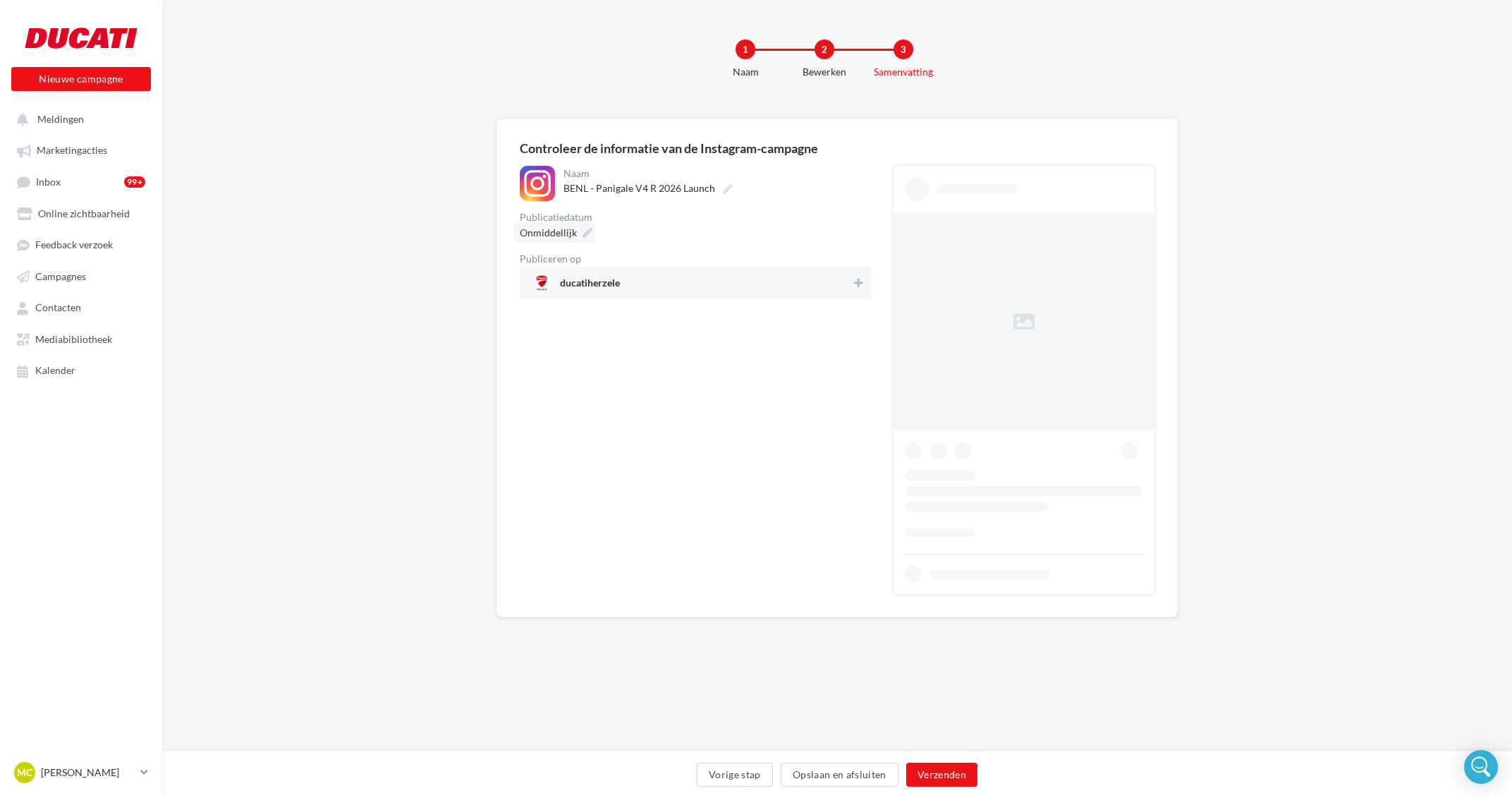
click at [586, 230] on icon at bounding box center [587, 232] width 10 height 10
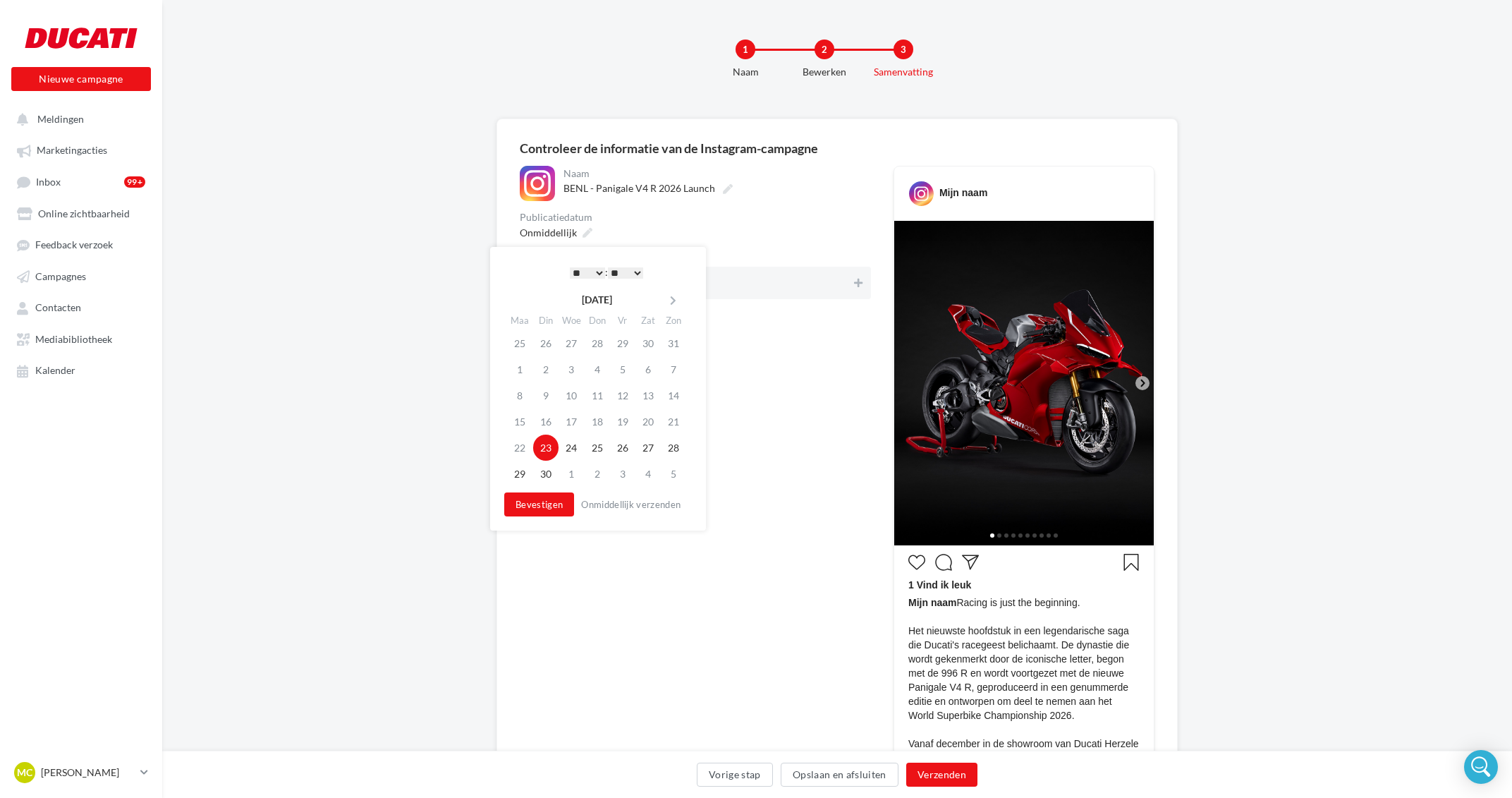
click at [570, 267] on select "* * * * * * * * * * ** ** ** ** ** ** ** ** ** ** ** ** ** **" at bounding box center [588, 273] width 35 height 12
click at [539, 507] on button "Bevestigen" at bounding box center [538, 504] width 70 height 24
click at [748, 775] on button "Vorige stap" at bounding box center [735, 774] width 76 height 24
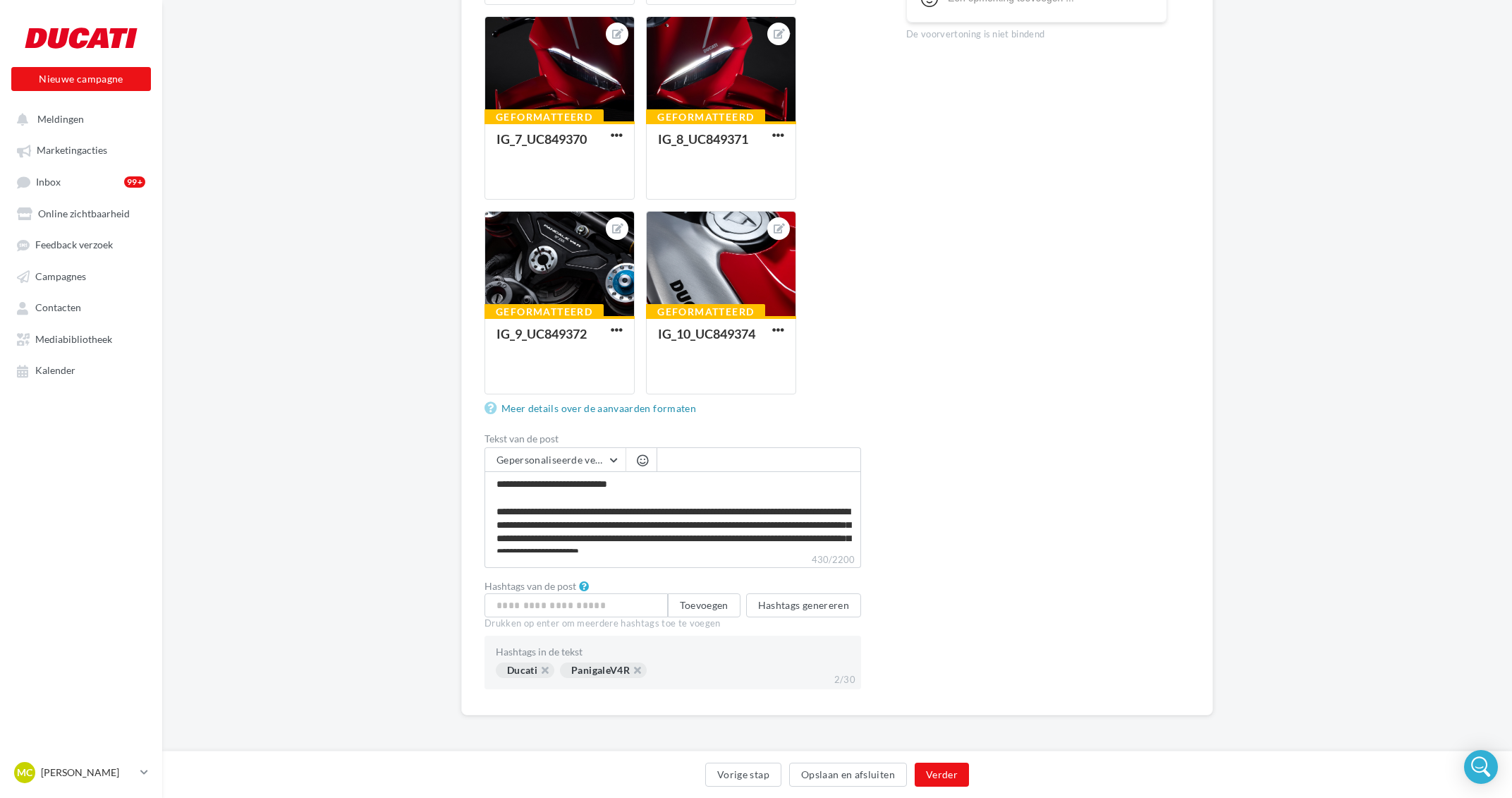
scroll to position [80, 0]
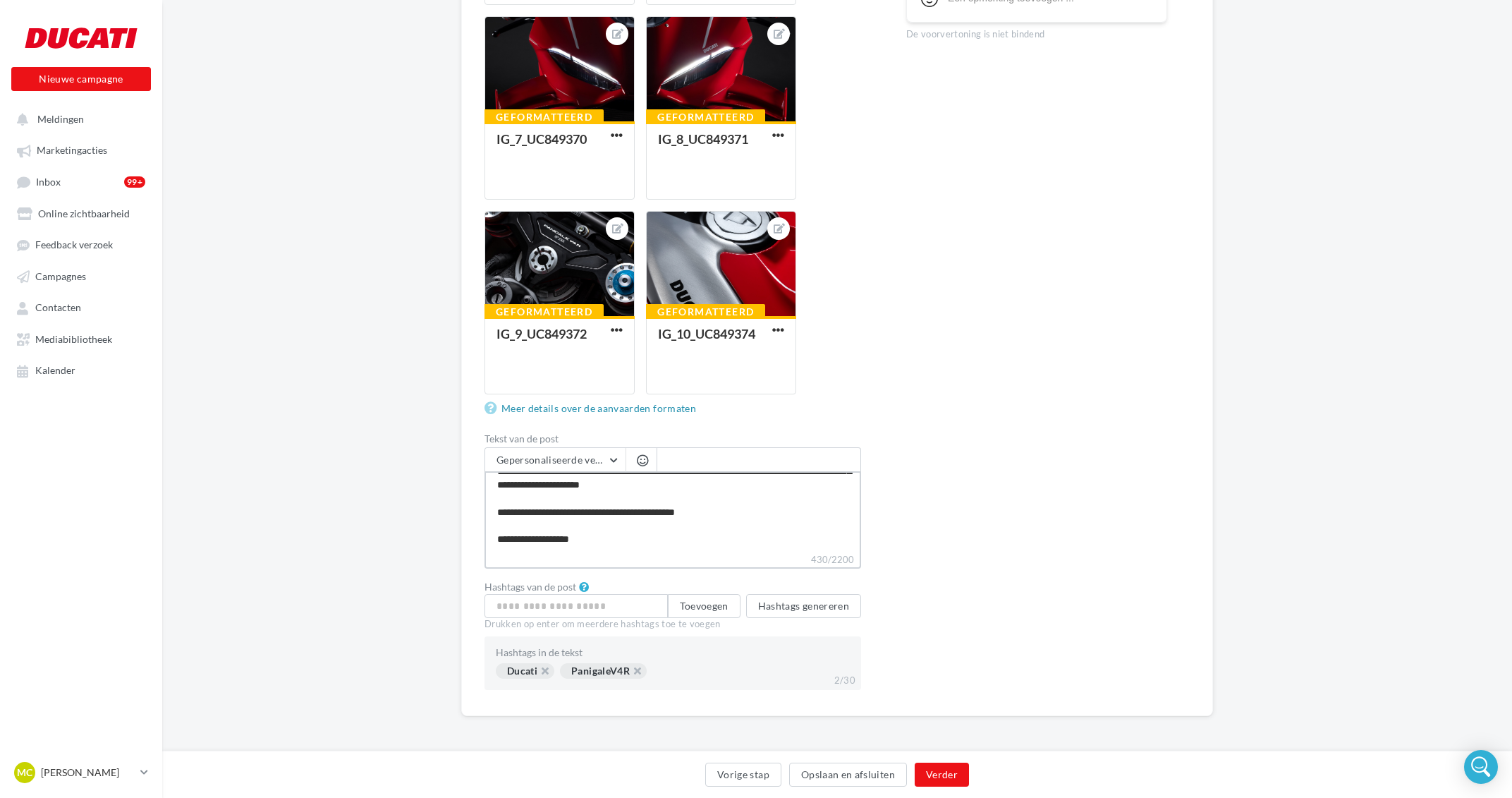
click at [755, 509] on textarea "**********" at bounding box center [672, 512] width 376 height 81
type textarea "**********"
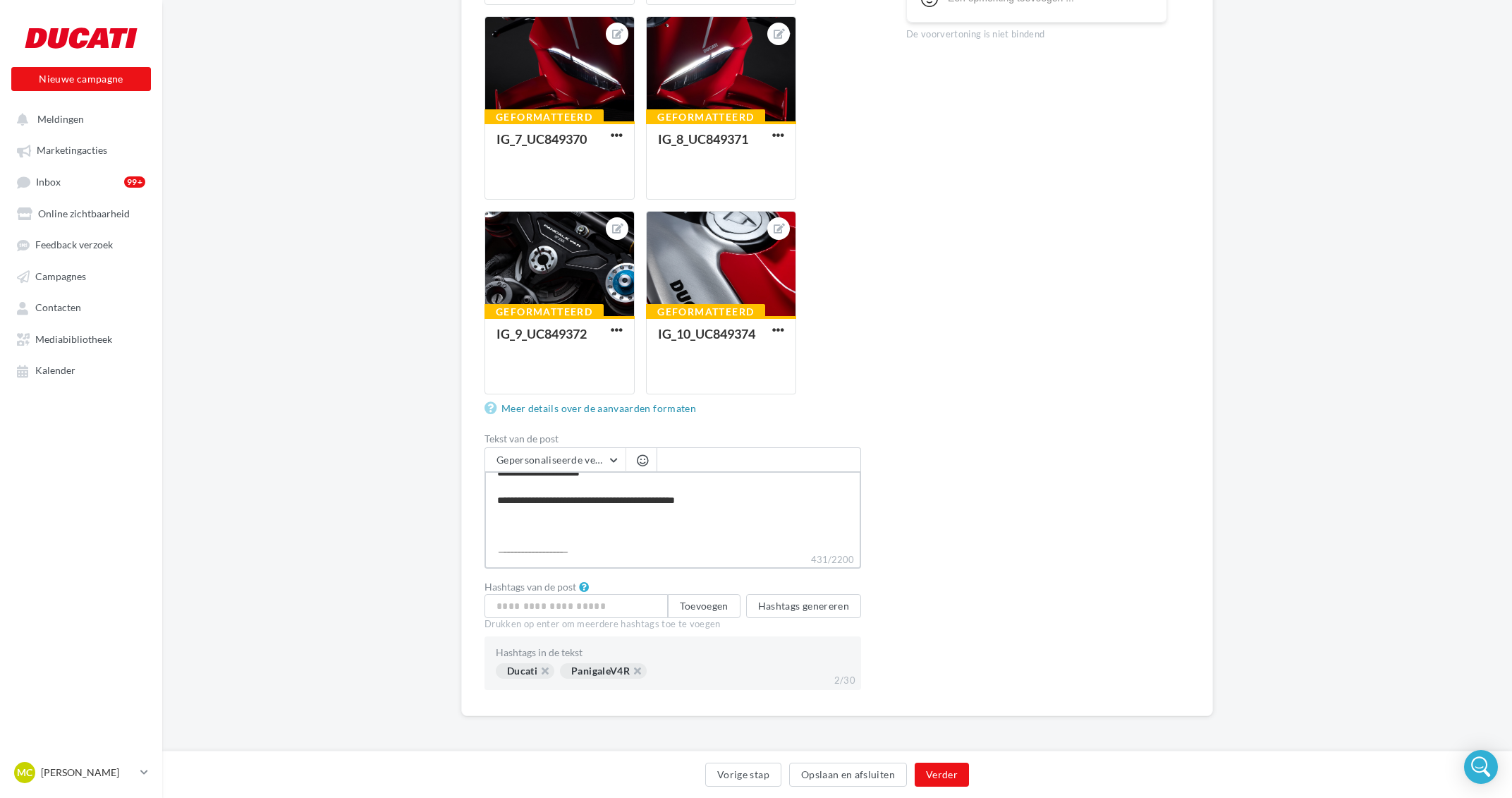
paste textarea "**********"
type textarea "**********"
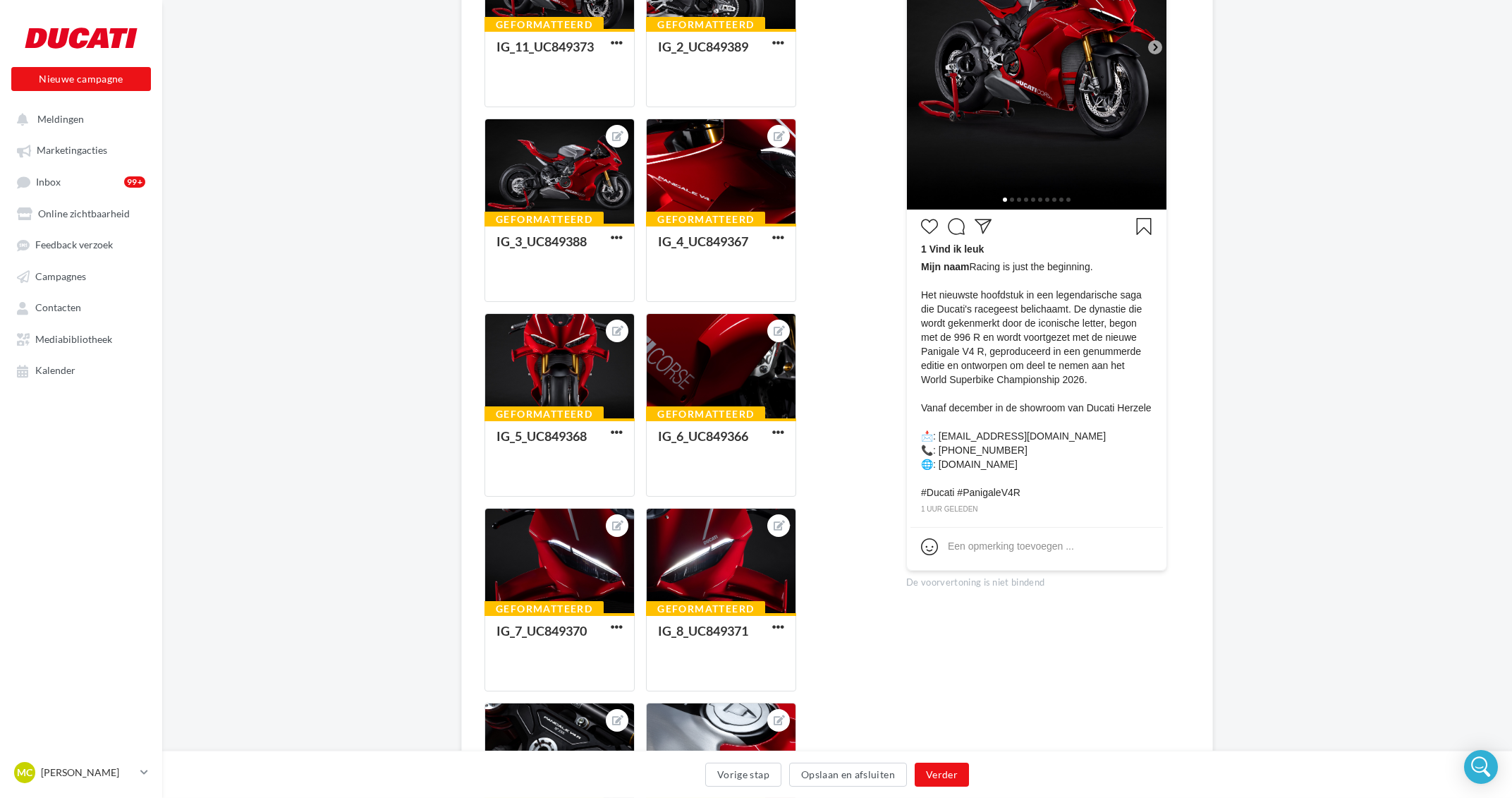
scroll to position [0, 0]
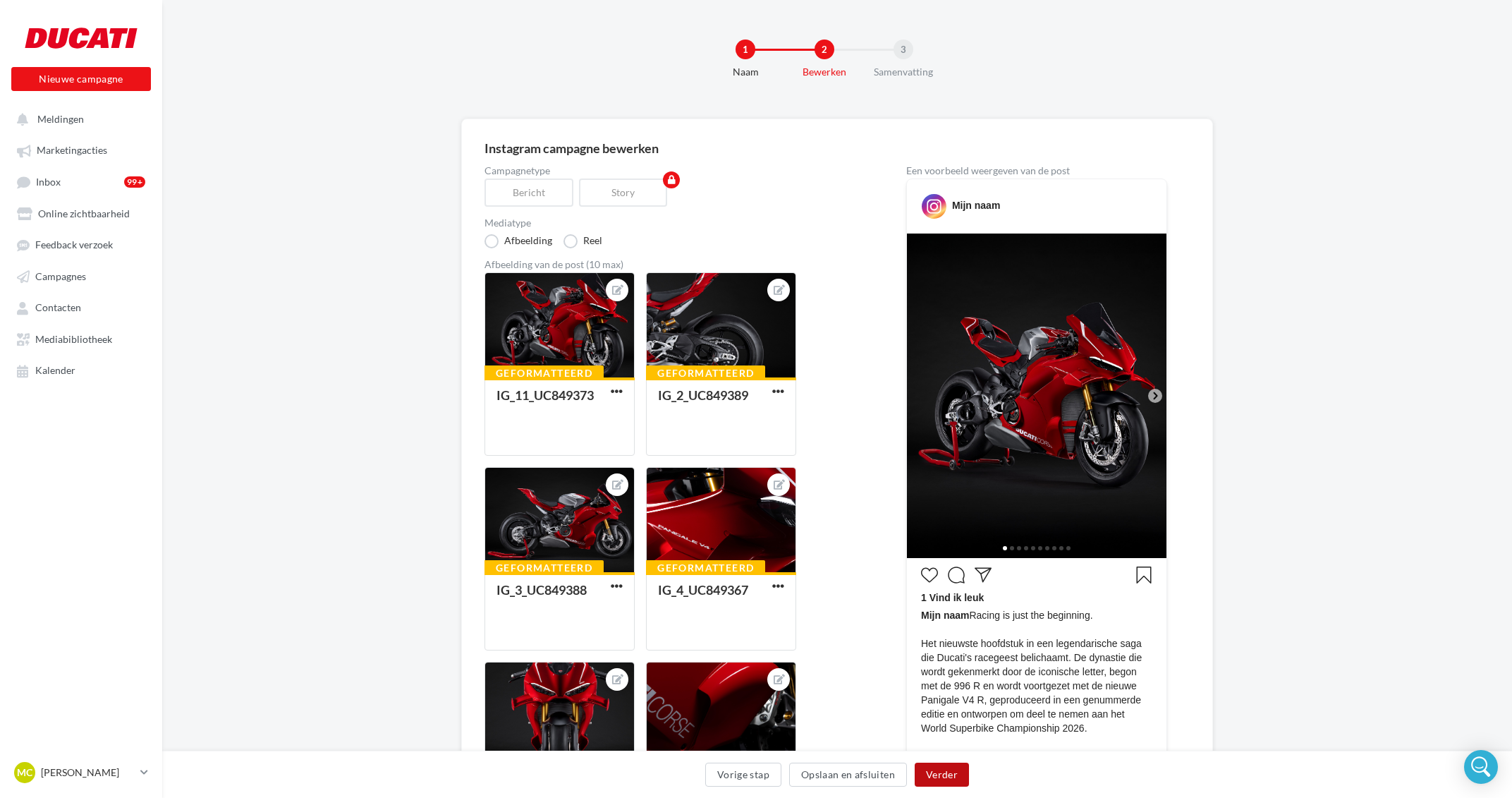
type textarea "**********"
click at [950, 768] on button "Verder" at bounding box center [941, 774] width 54 height 24
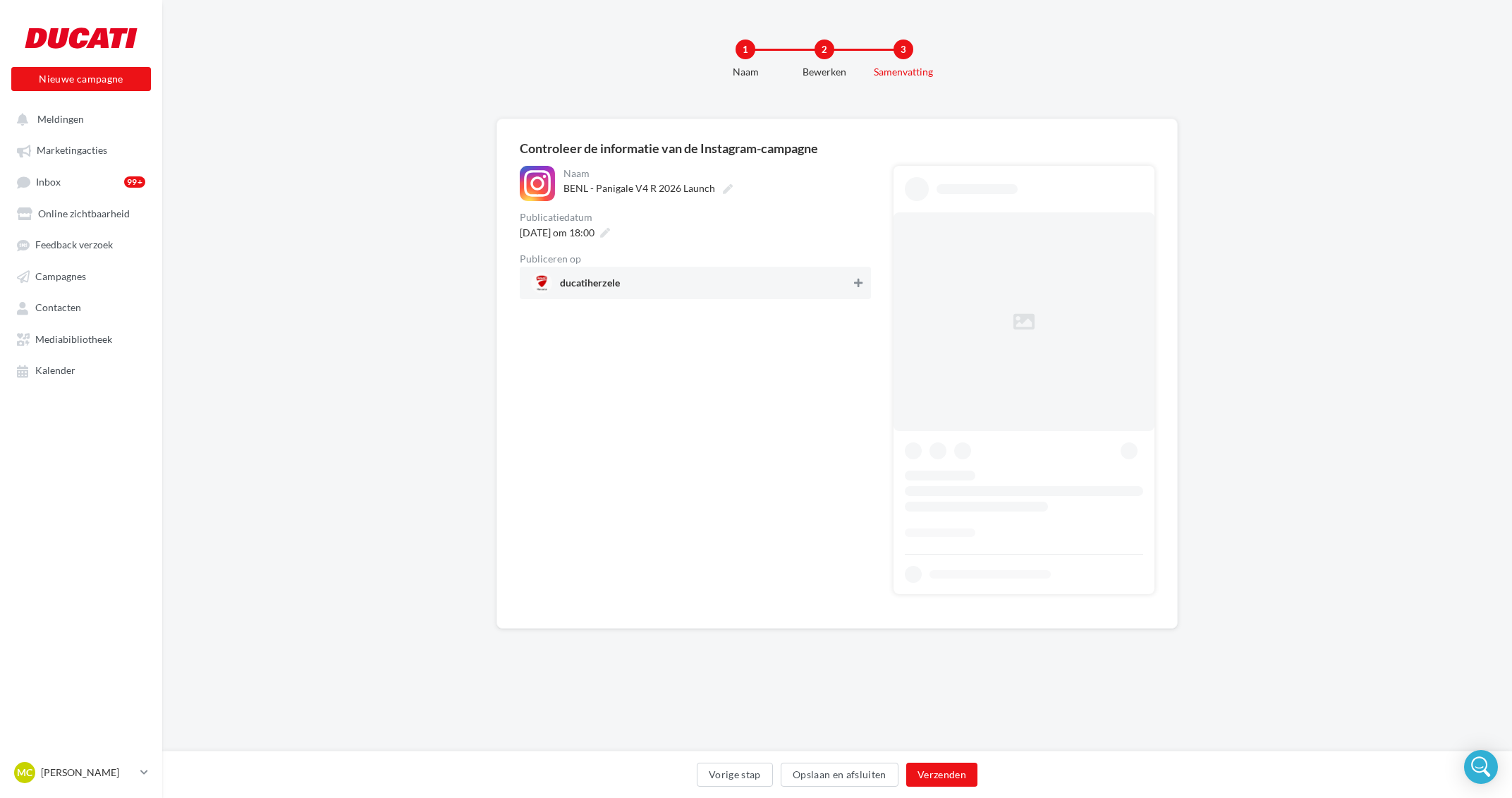
click at [856, 278] on button at bounding box center [858, 283] width 14 height 17
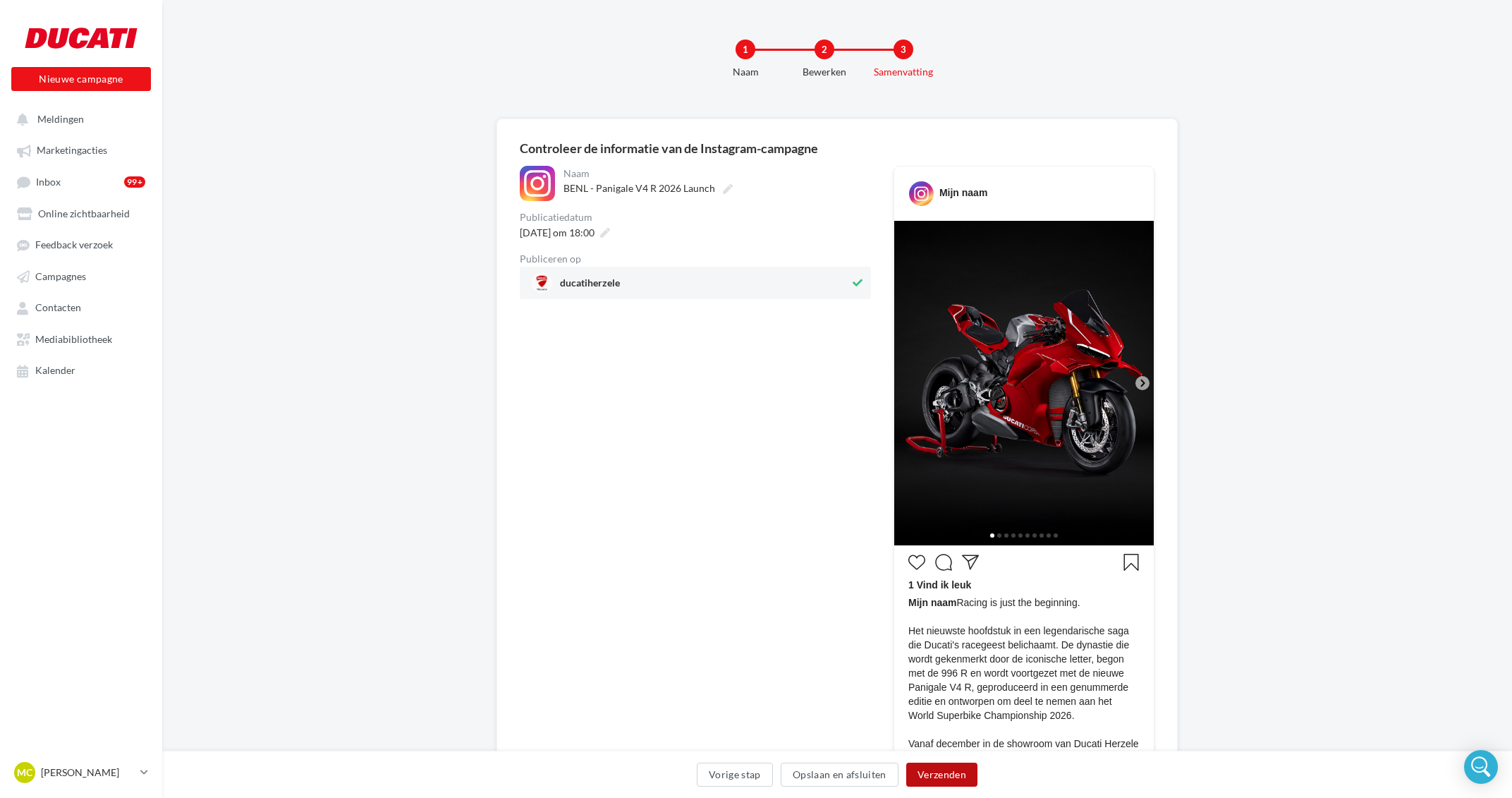
click at [941, 774] on button "Verzenden" at bounding box center [941, 774] width 71 height 24
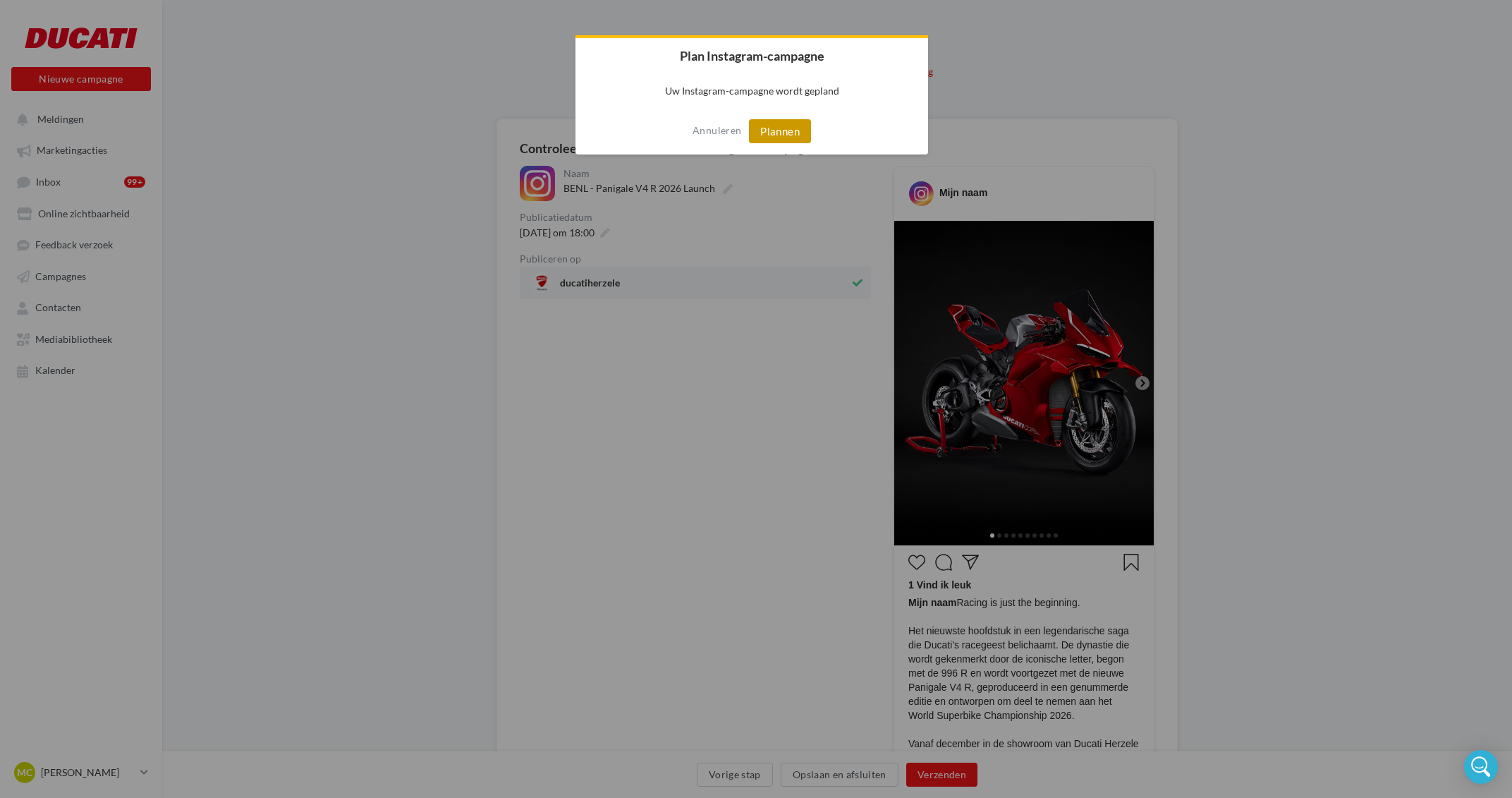
click at [788, 126] on button "Plannen" at bounding box center [780, 131] width 62 height 24
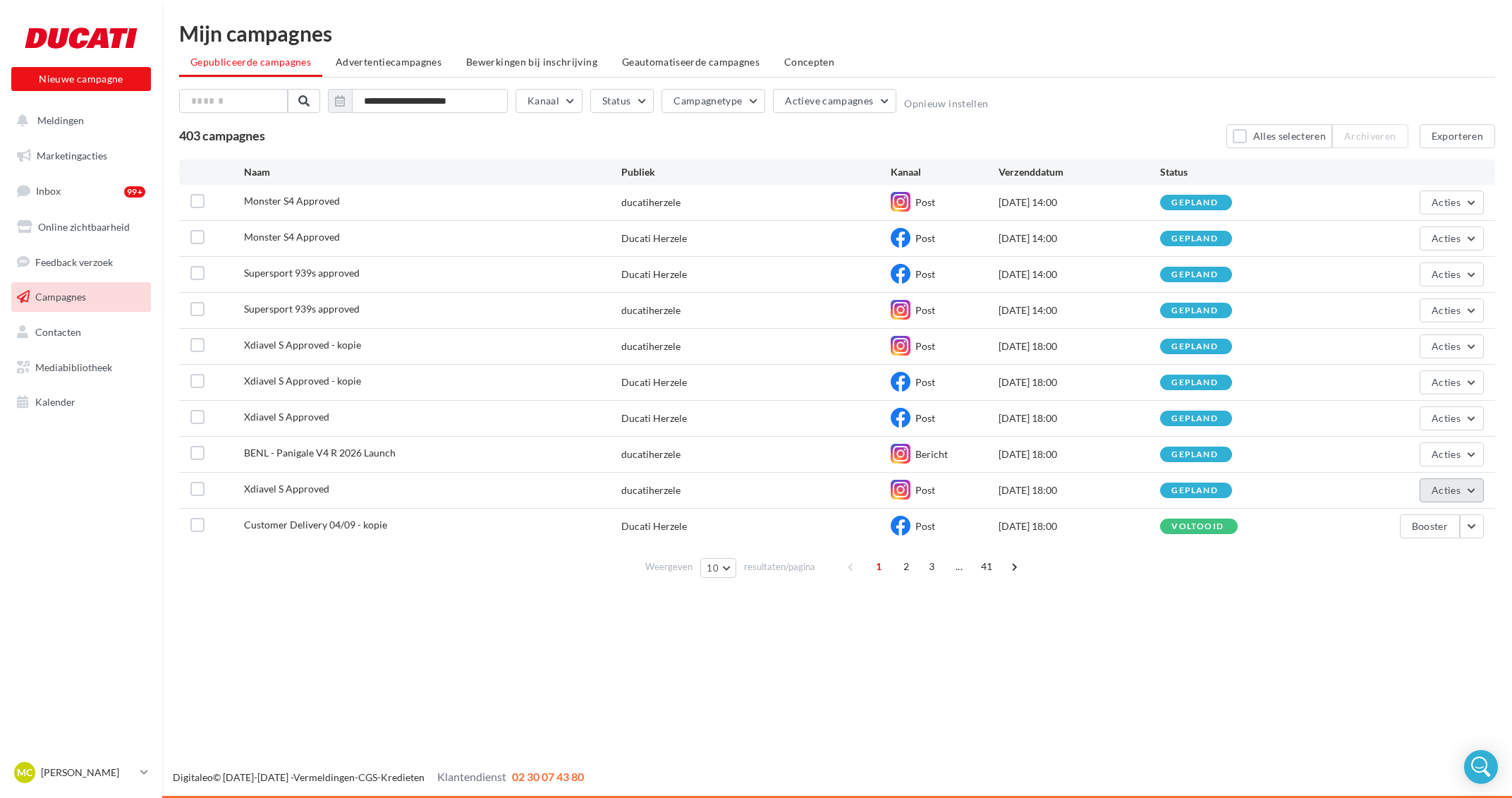
click at [1470, 494] on button "Acties" at bounding box center [1451, 490] width 64 height 24
click at [1401, 632] on button "Annuleren" at bounding box center [1412, 633] width 143 height 36
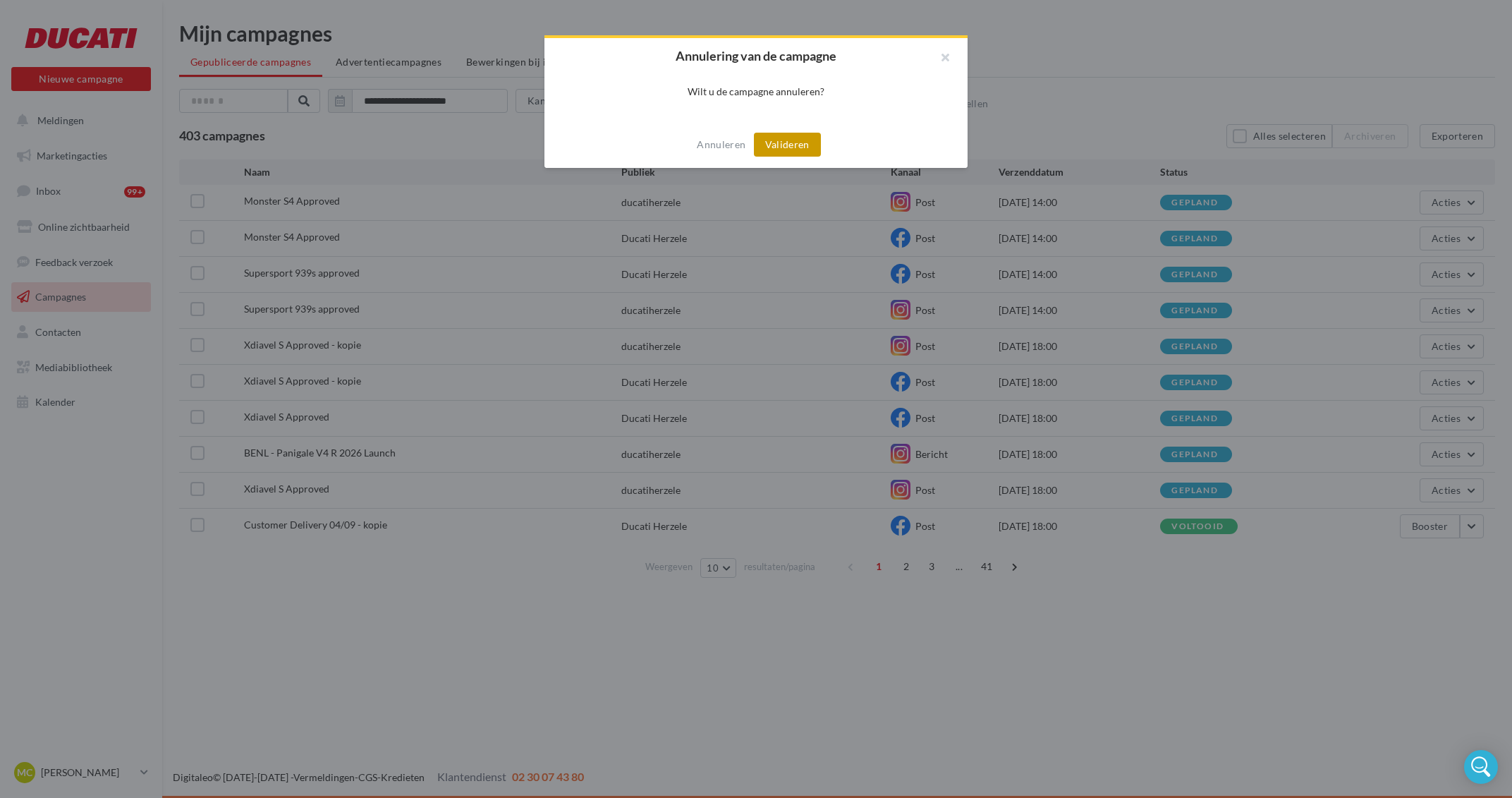
click at [809, 152] on button "Valideren" at bounding box center [787, 144] width 67 height 24
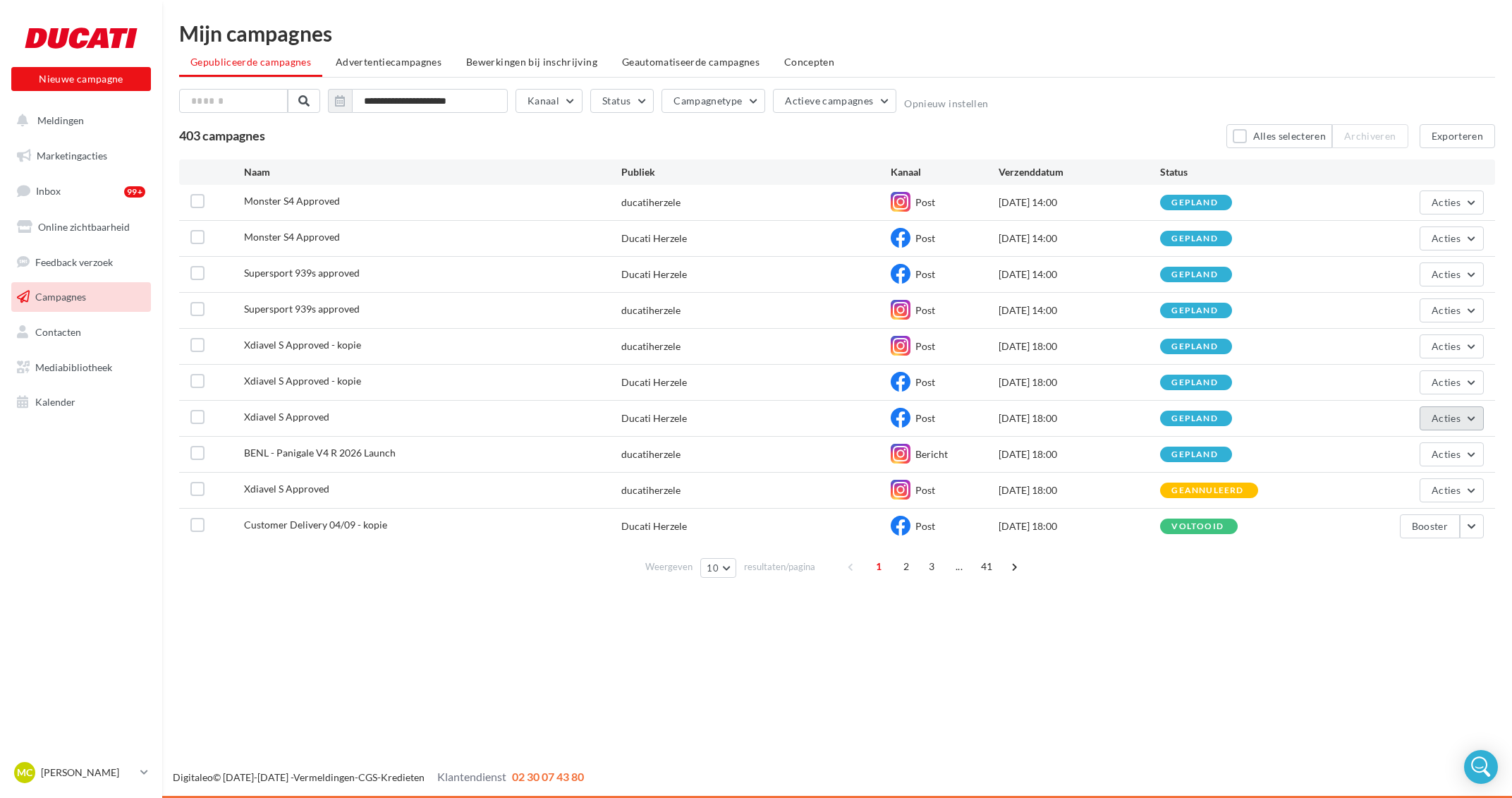
click at [1472, 423] on button "Acties" at bounding box center [1451, 418] width 64 height 24
click at [1401, 567] on button "Annuleren" at bounding box center [1412, 561] width 143 height 36
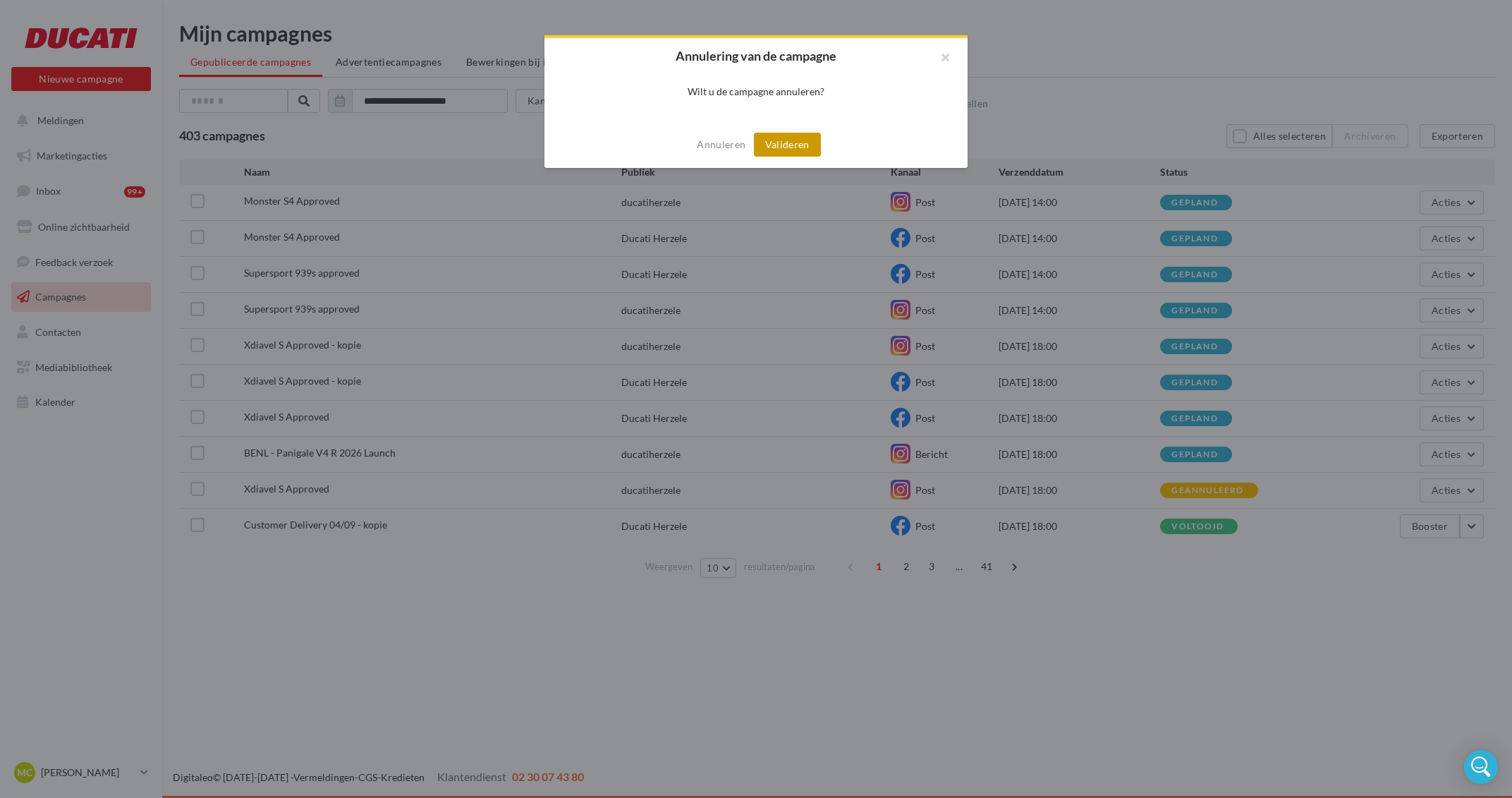
click at [790, 143] on button "Valideren" at bounding box center [787, 144] width 67 height 24
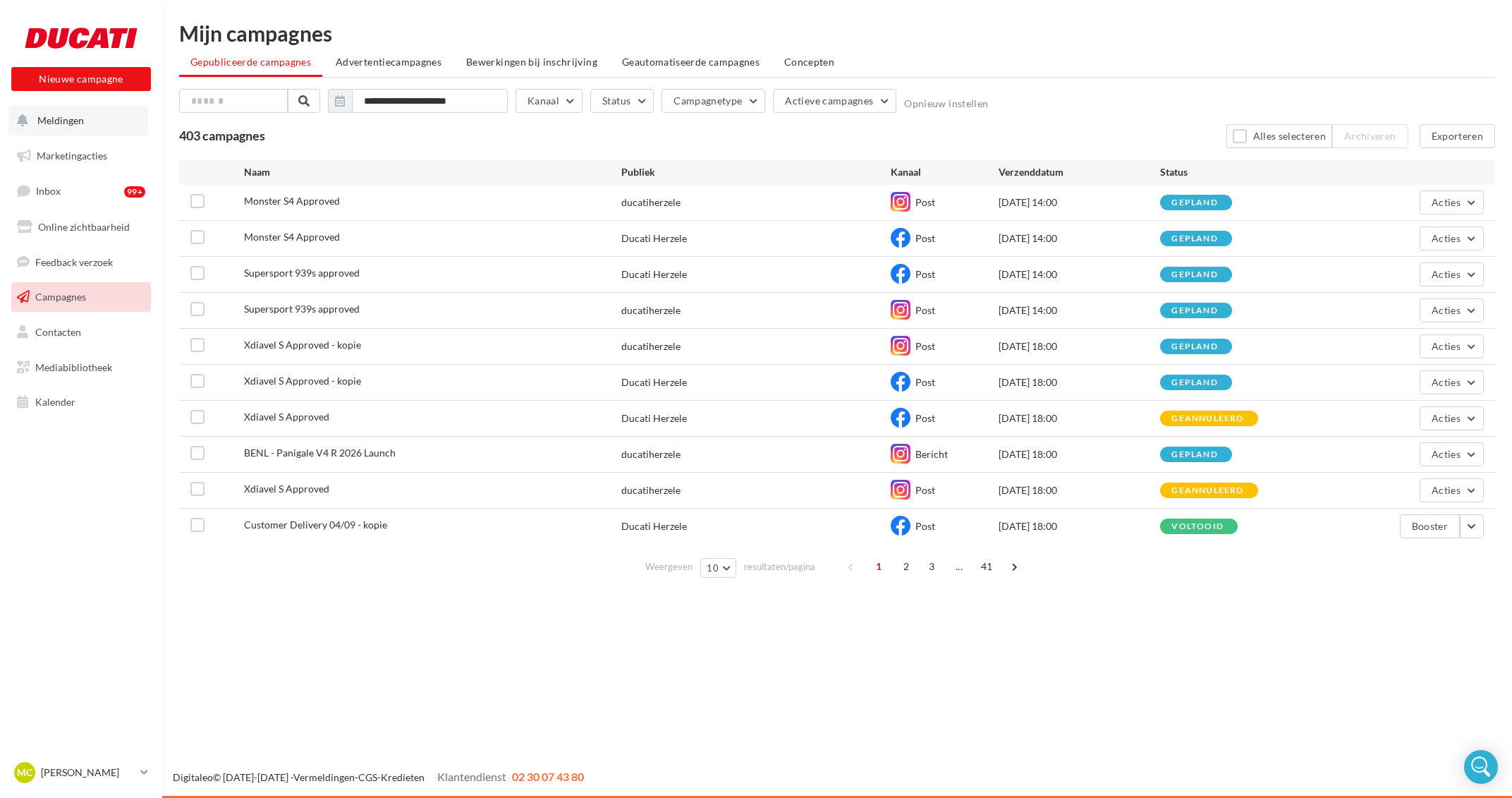
click at [89, 121] on button "Meldingen" at bounding box center [79, 120] width 140 height 29
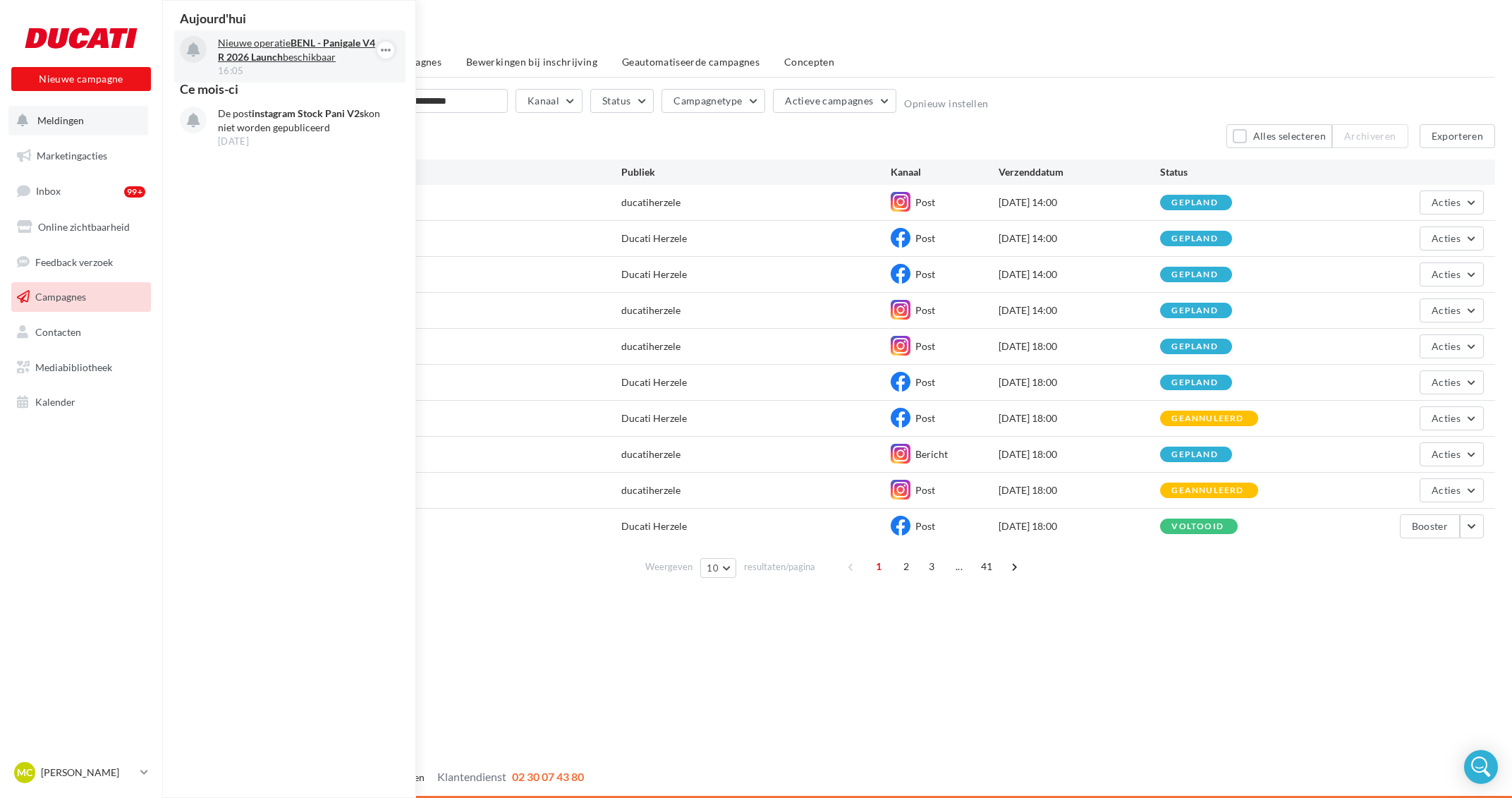
click at [291, 50] on p "Nieuwe operatie BENL - Panigale V4 R 2026 Launch beschikbaar" at bounding box center [299, 50] width 164 height 28
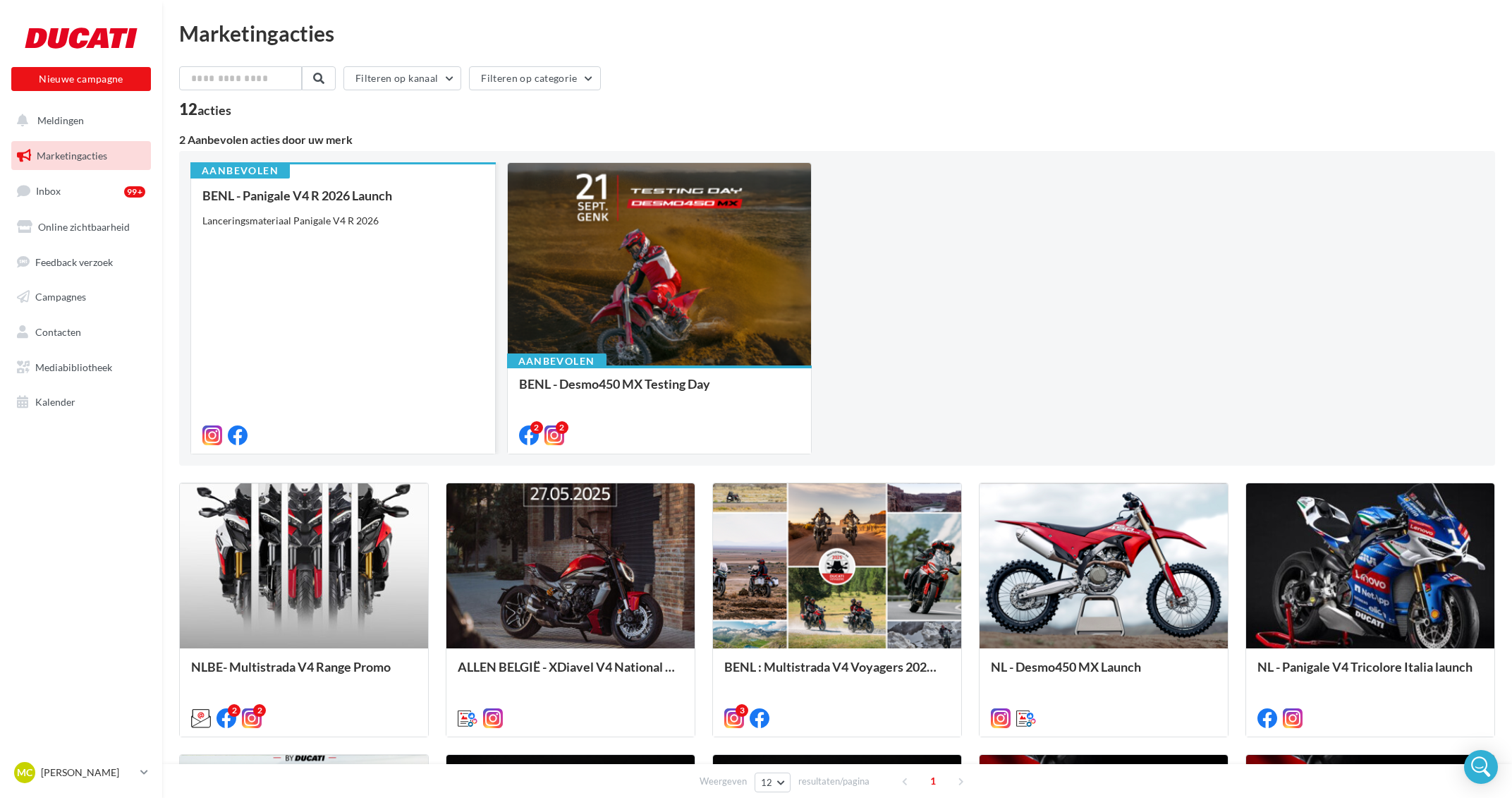
click at [346, 238] on div "BENL - Panigale V4 R 2026 Launch Lanceringsmateriaal Panigale V4 R 2026" at bounding box center [343, 314] width 282 height 252
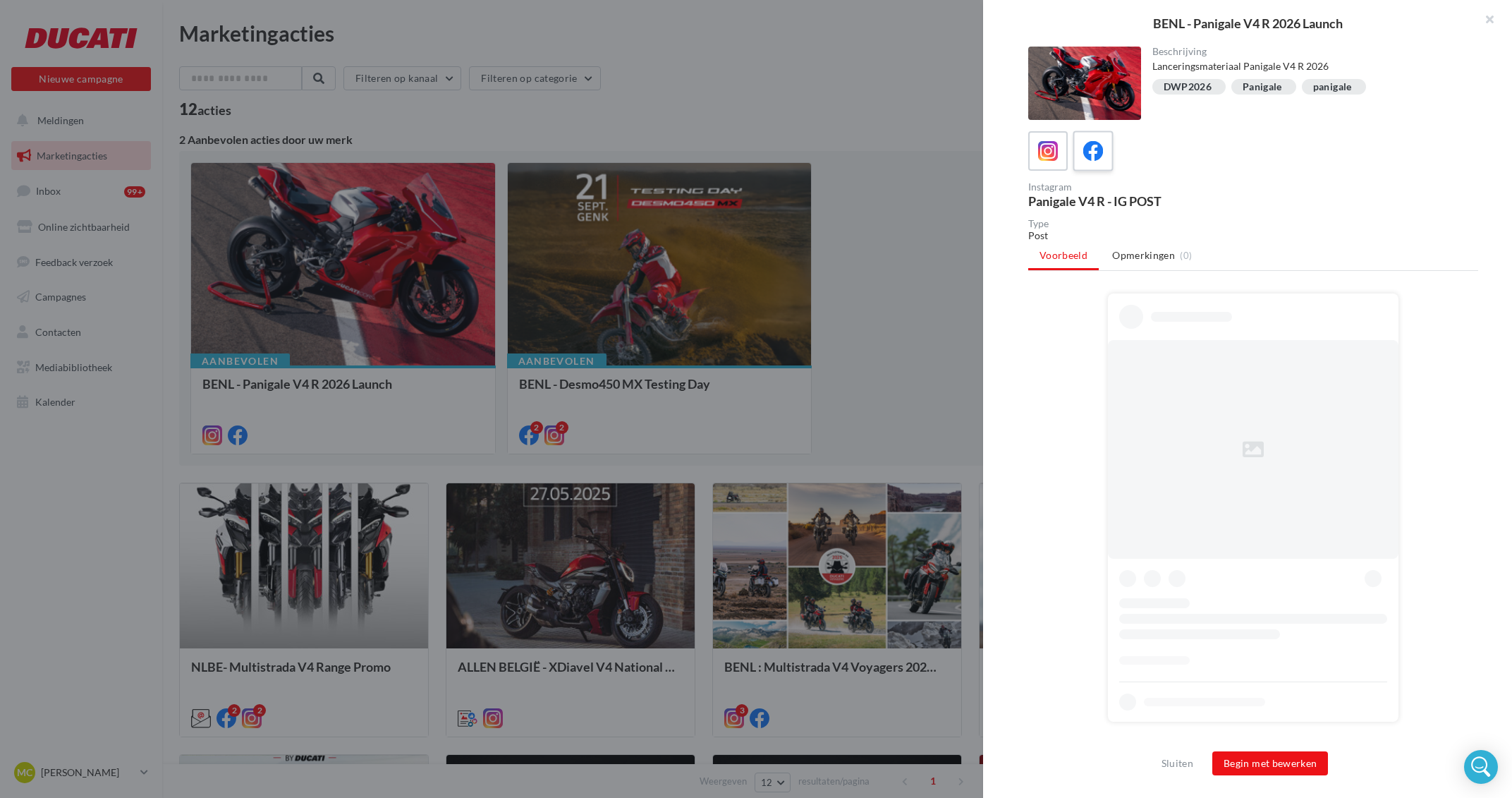
click at [1087, 149] on icon at bounding box center [1092, 151] width 20 height 20
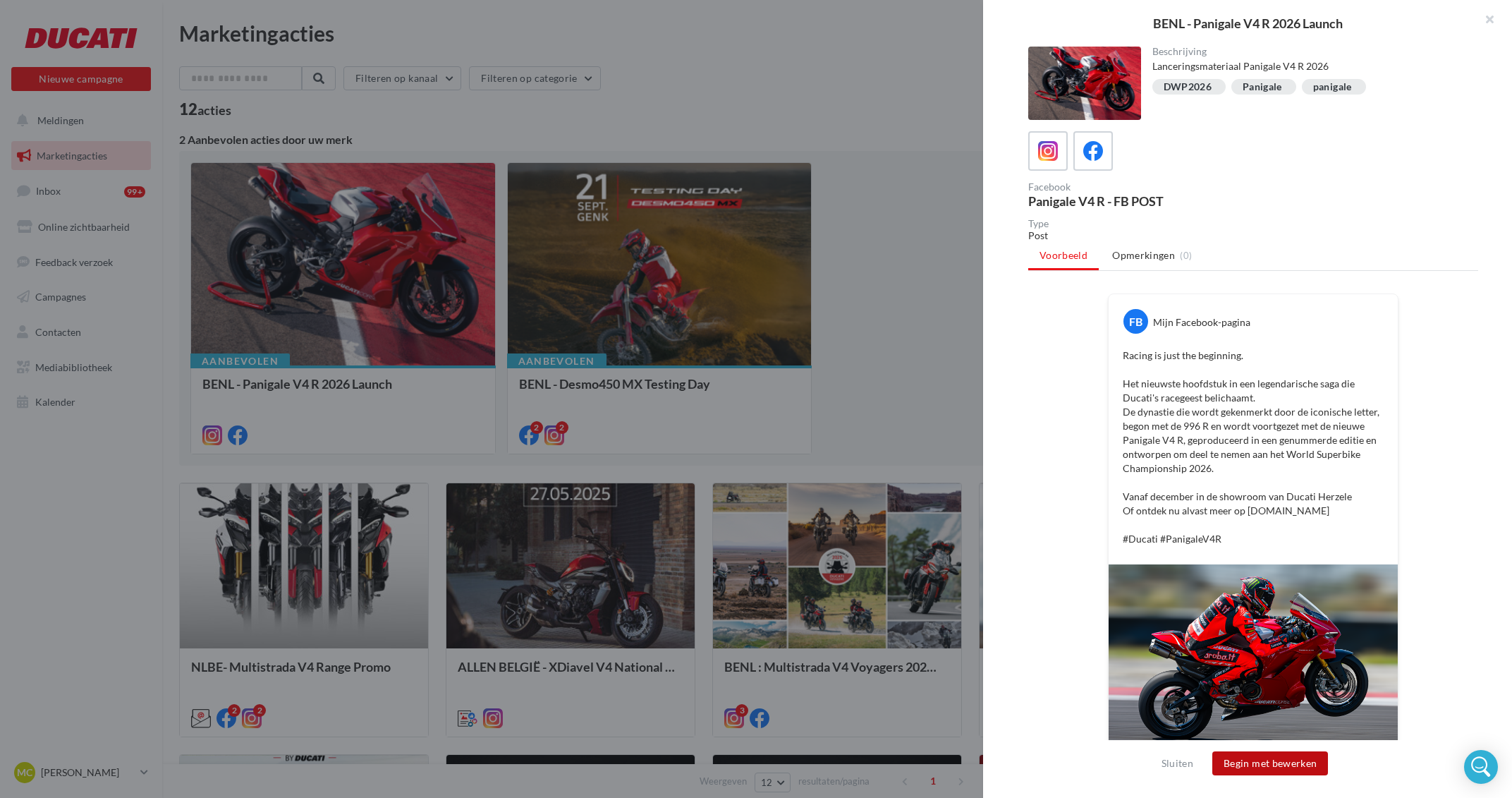
click at [1297, 768] on button "Begin met bewerken" at bounding box center [1269, 763] width 116 height 24
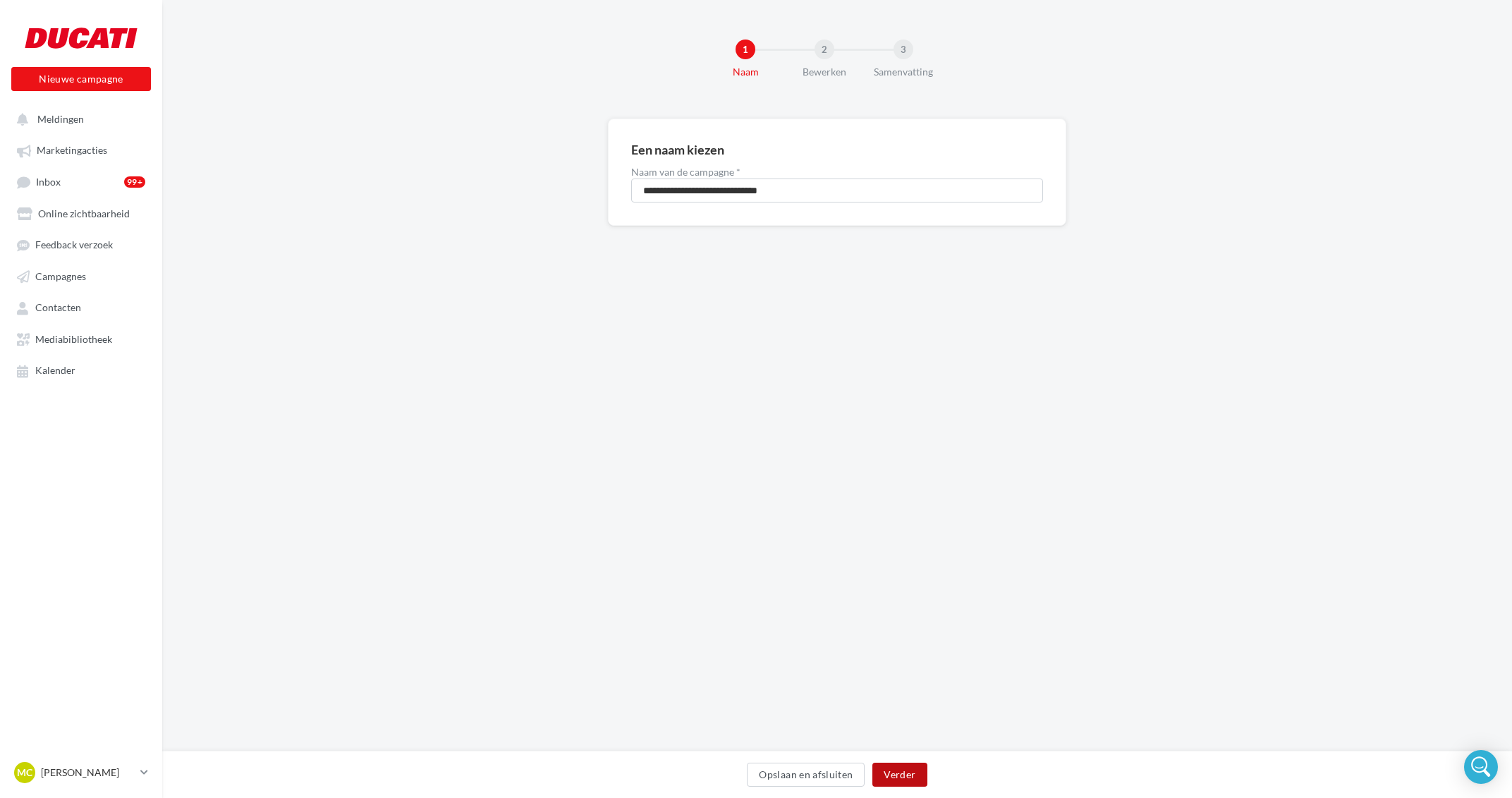
click at [898, 765] on button "Verder" at bounding box center [899, 774] width 54 height 24
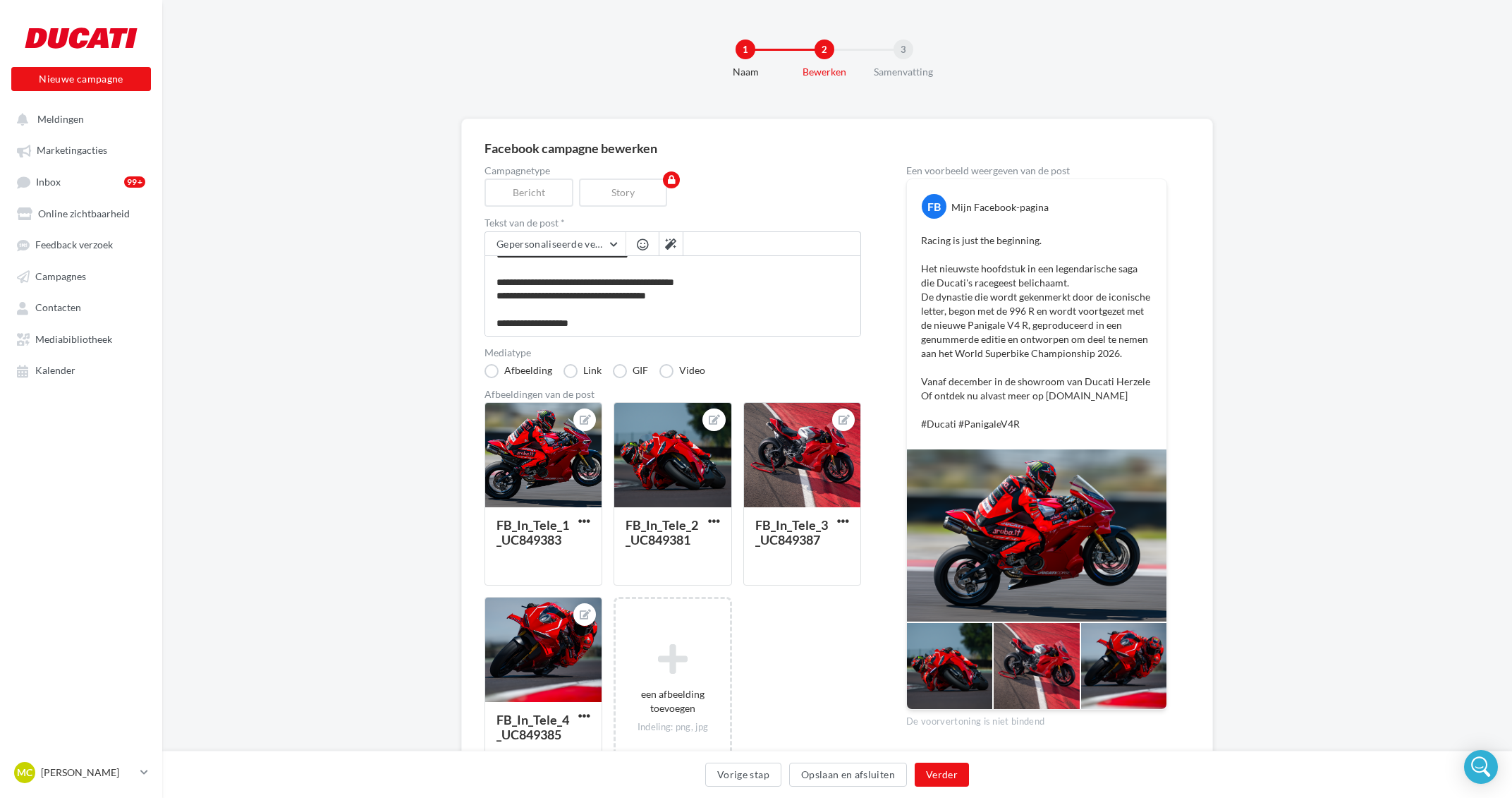
scroll to position [97, 0]
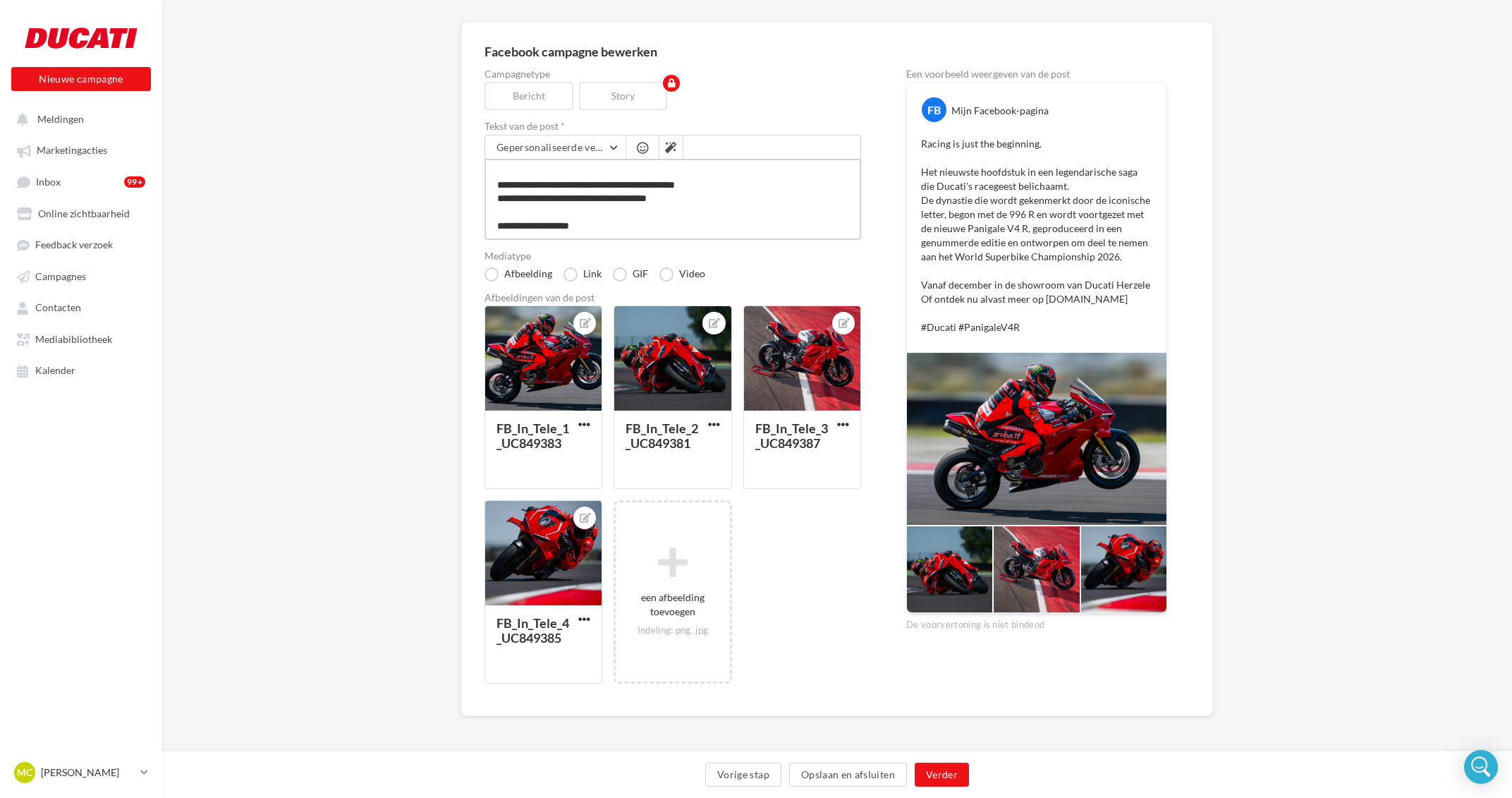
click at [726, 198] on textarea "**********" at bounding box center [672, 199] width 376 height 81
type textarea "**********"
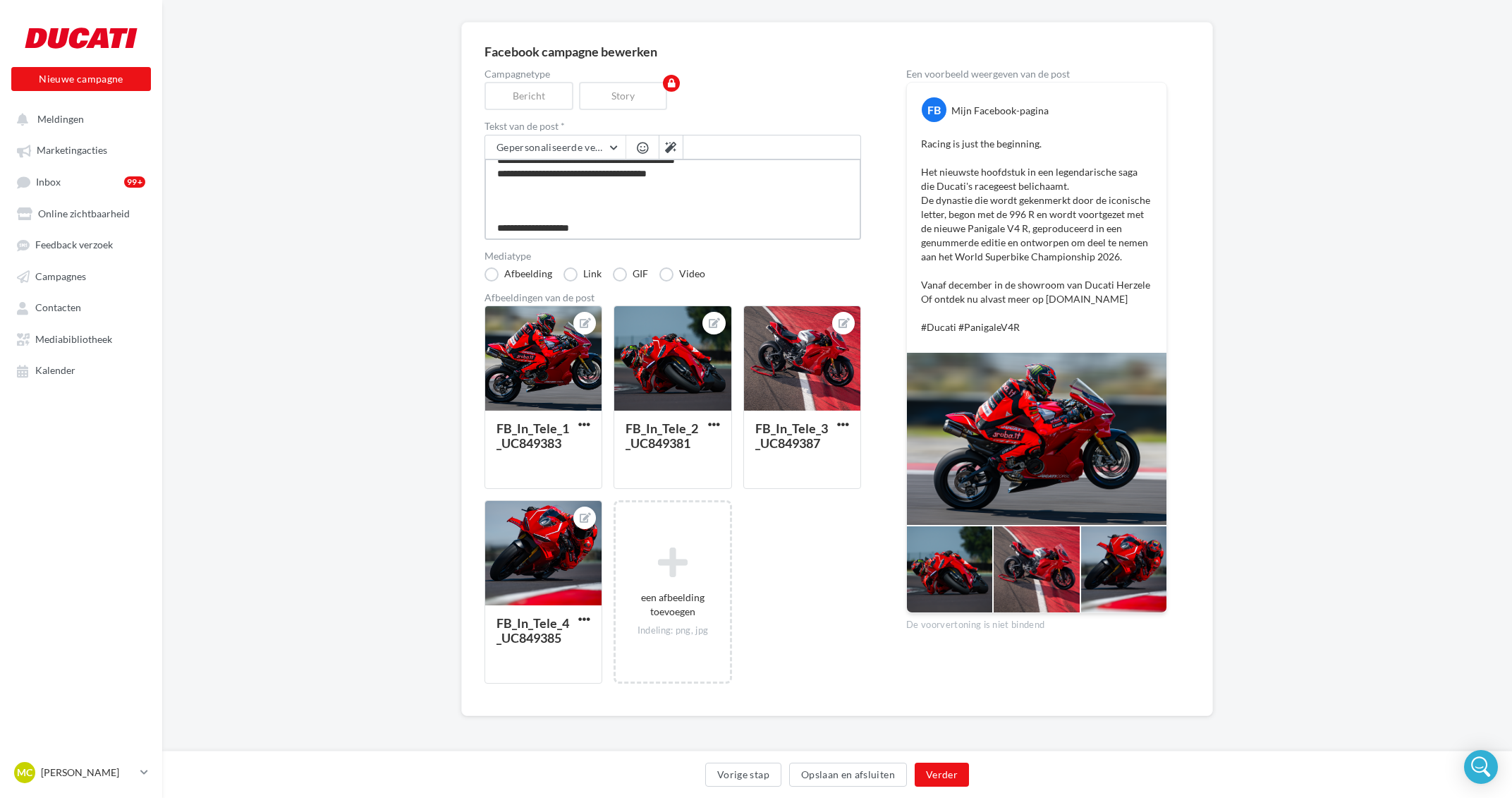
paste textarea "**********"
type textarea "**********"
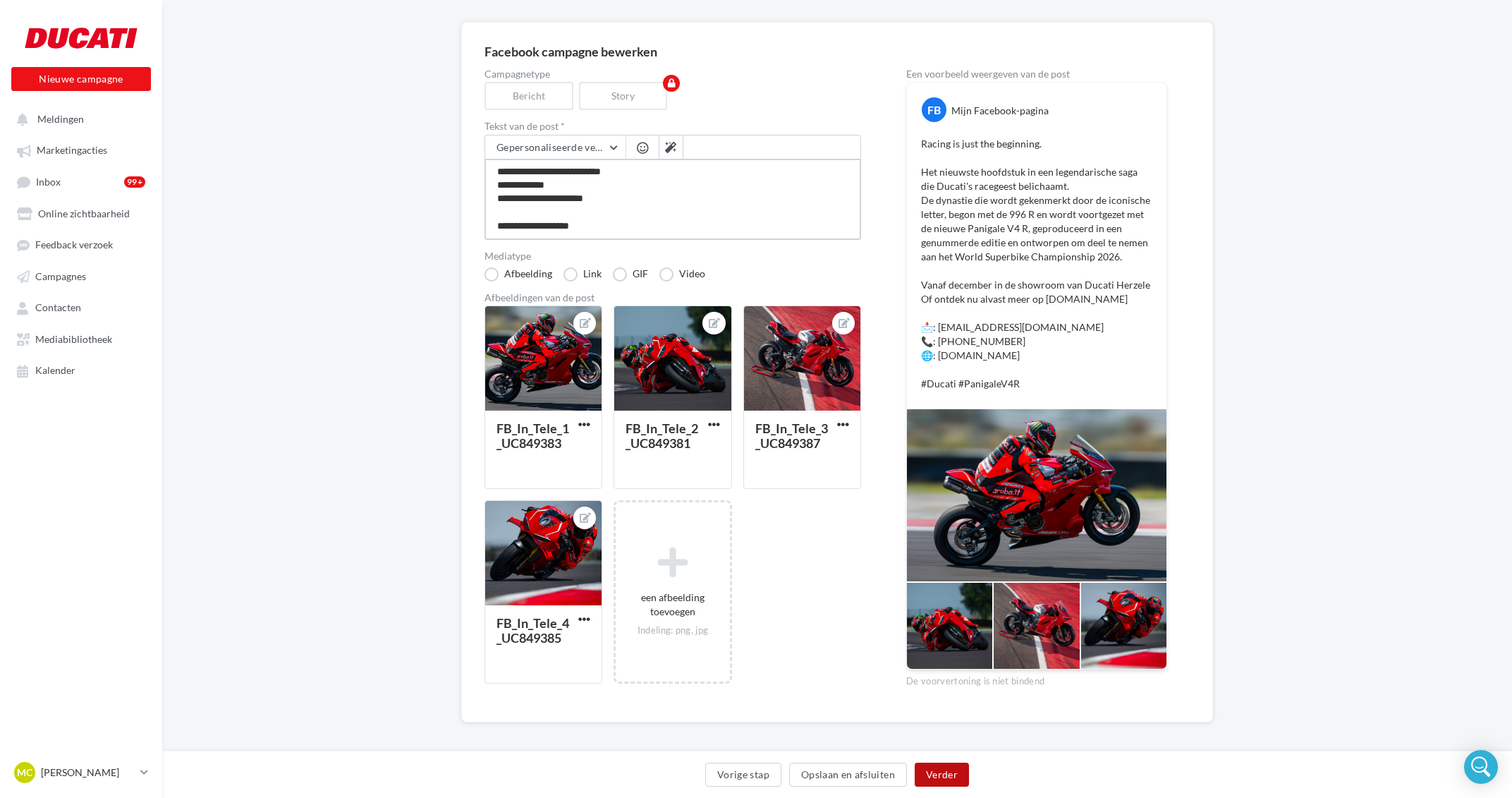
type textarea "**********"
click at [946, 767] on button "Verder" at bounding box center [941, 774] width 54 height 24
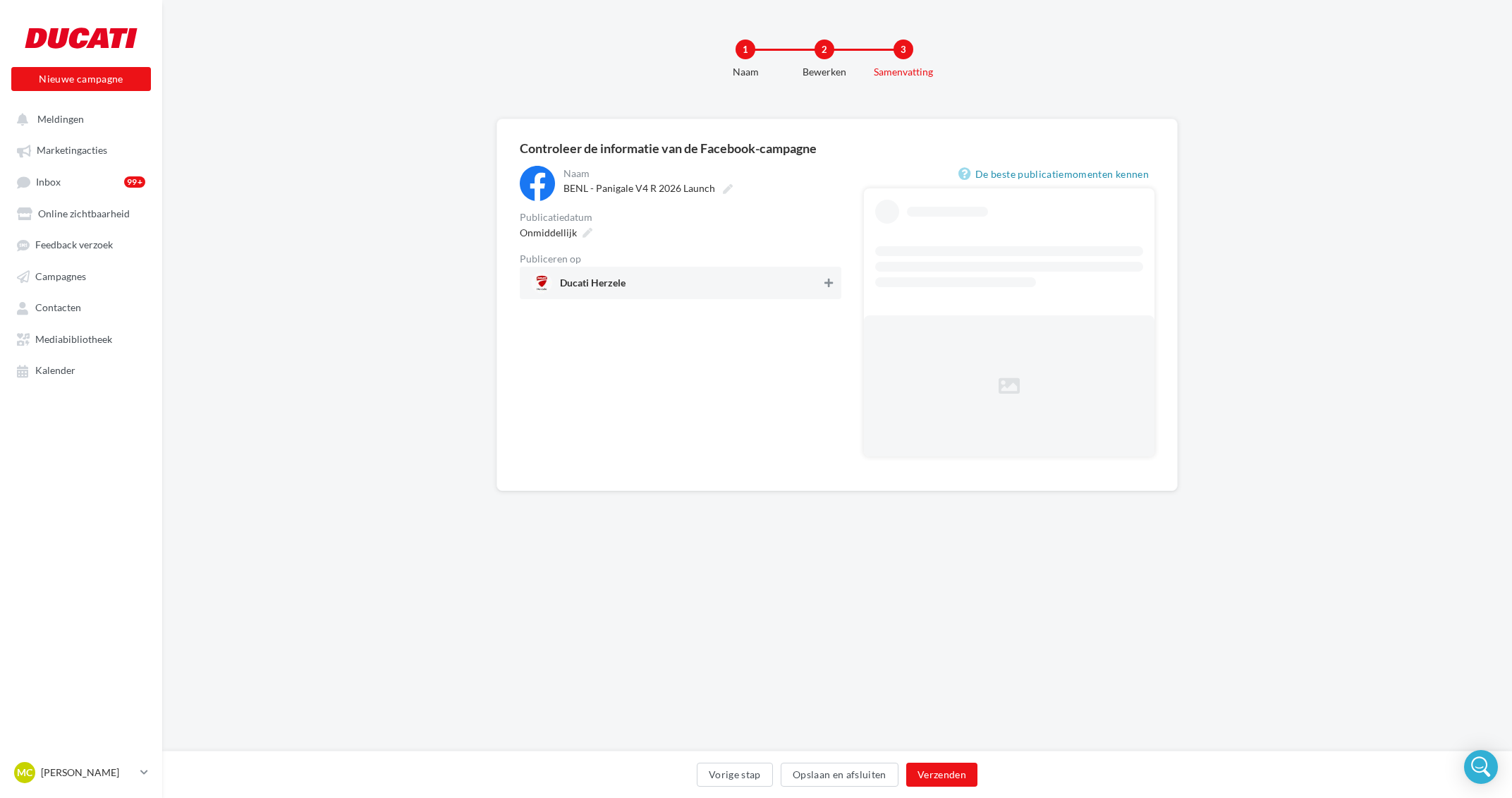
click at [828, 286] on icon at bounding box center [829, 283] width 9 height 10
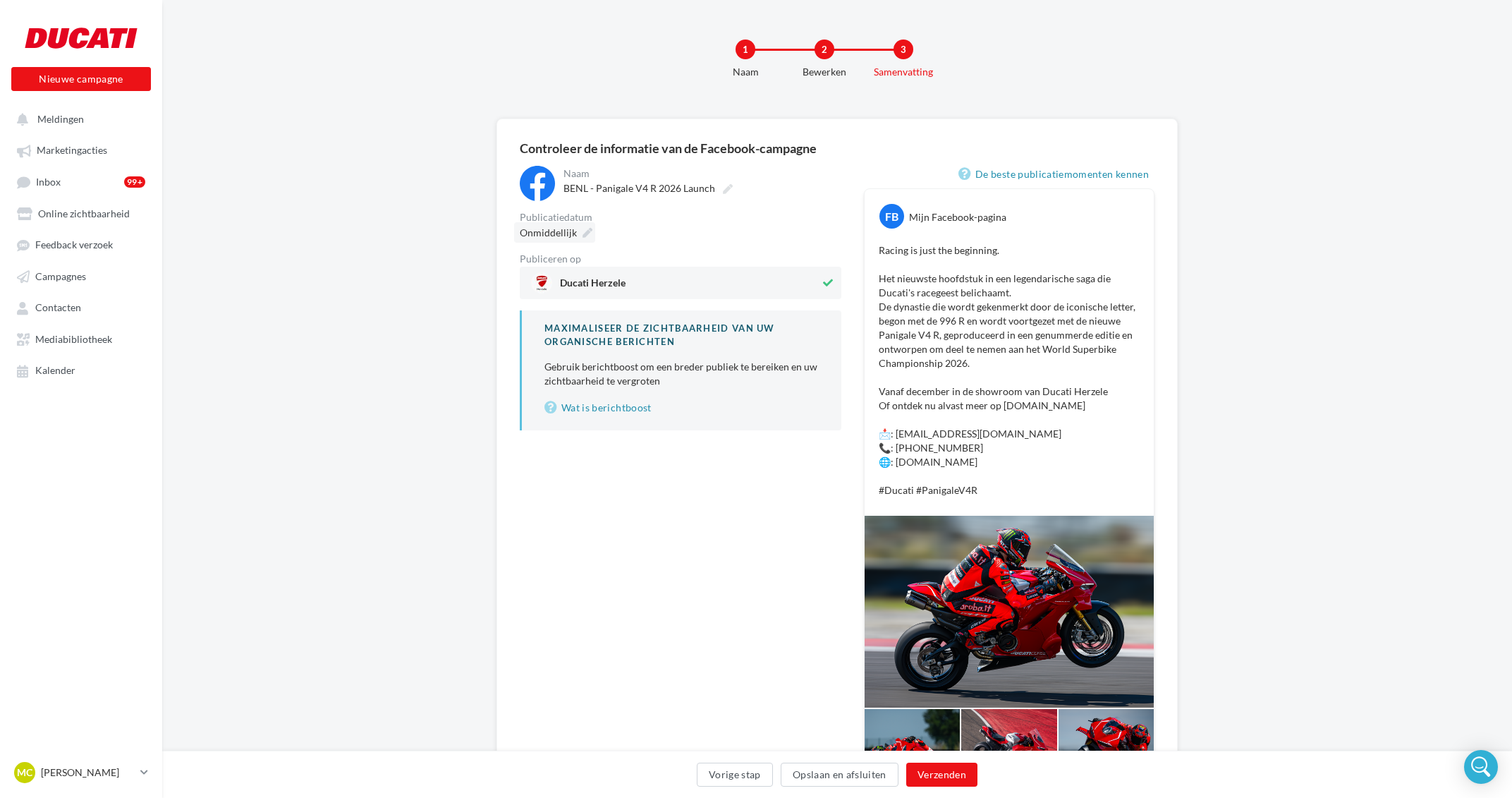
click at [582, 231] on icon at bounding box center [587, 232] width 10 height 10
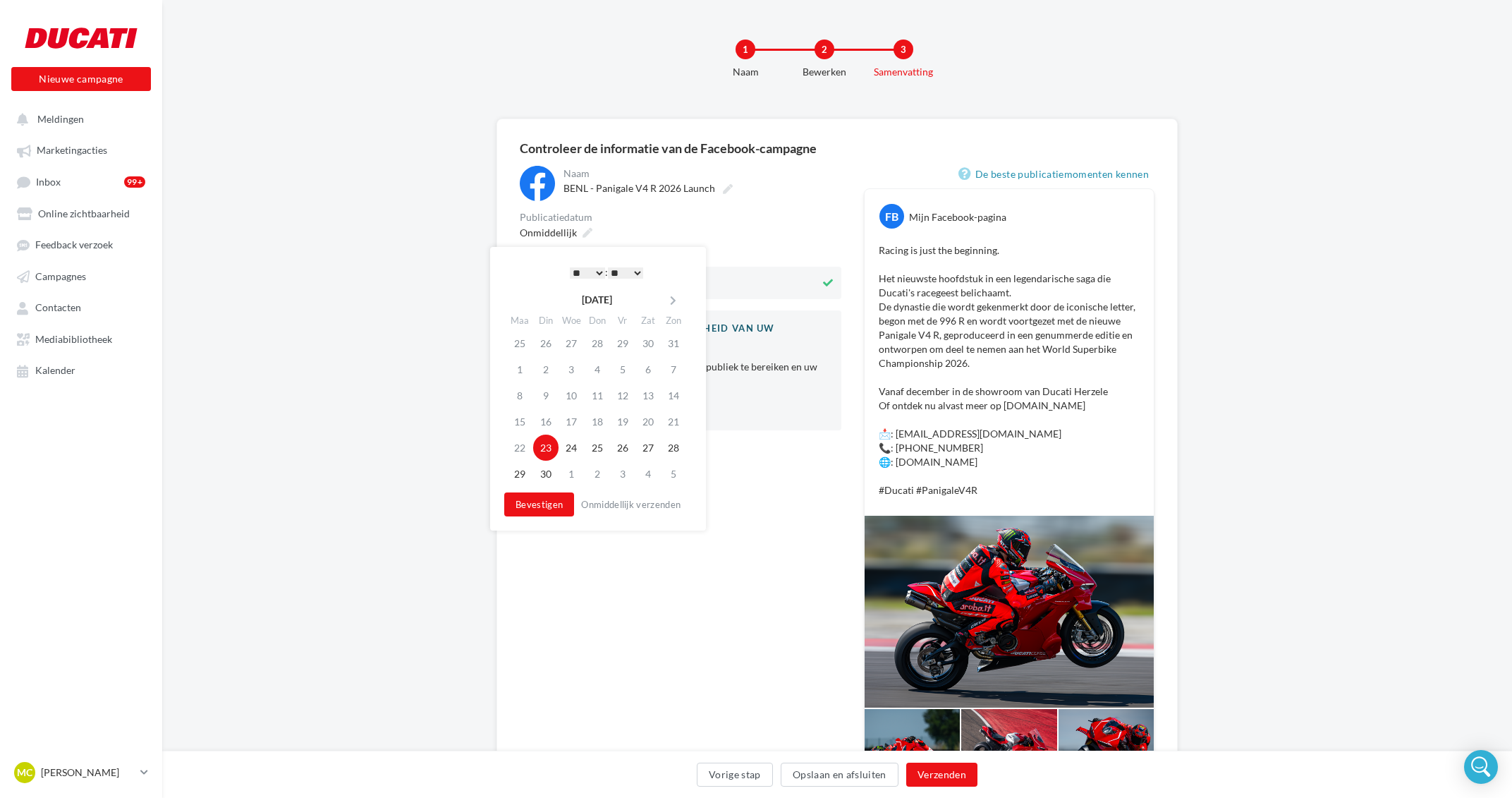
click at [570, 267] on select "* * * * * * * * * * ** ** ** ** ** ** ** ** ** ** ** ** ** **" at bounding box center [588, 273] width 35 height 12
click at [545, 502] on button "Bevestigen" at bounding box center [538, 504] width 70 height 24
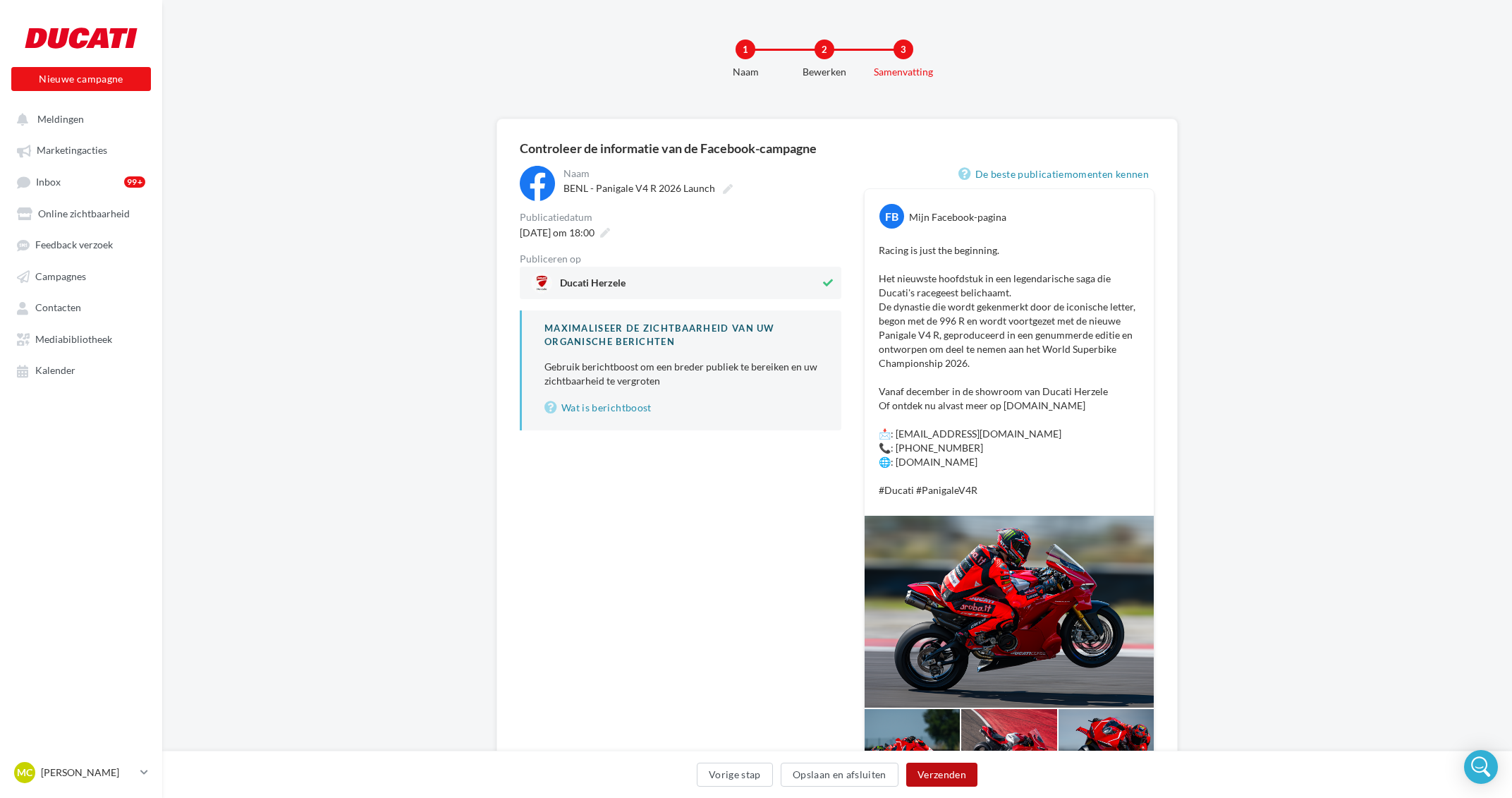
click at [966, 764] on button "Verzenden" at bounding box center [941, 774] width 71 height 24
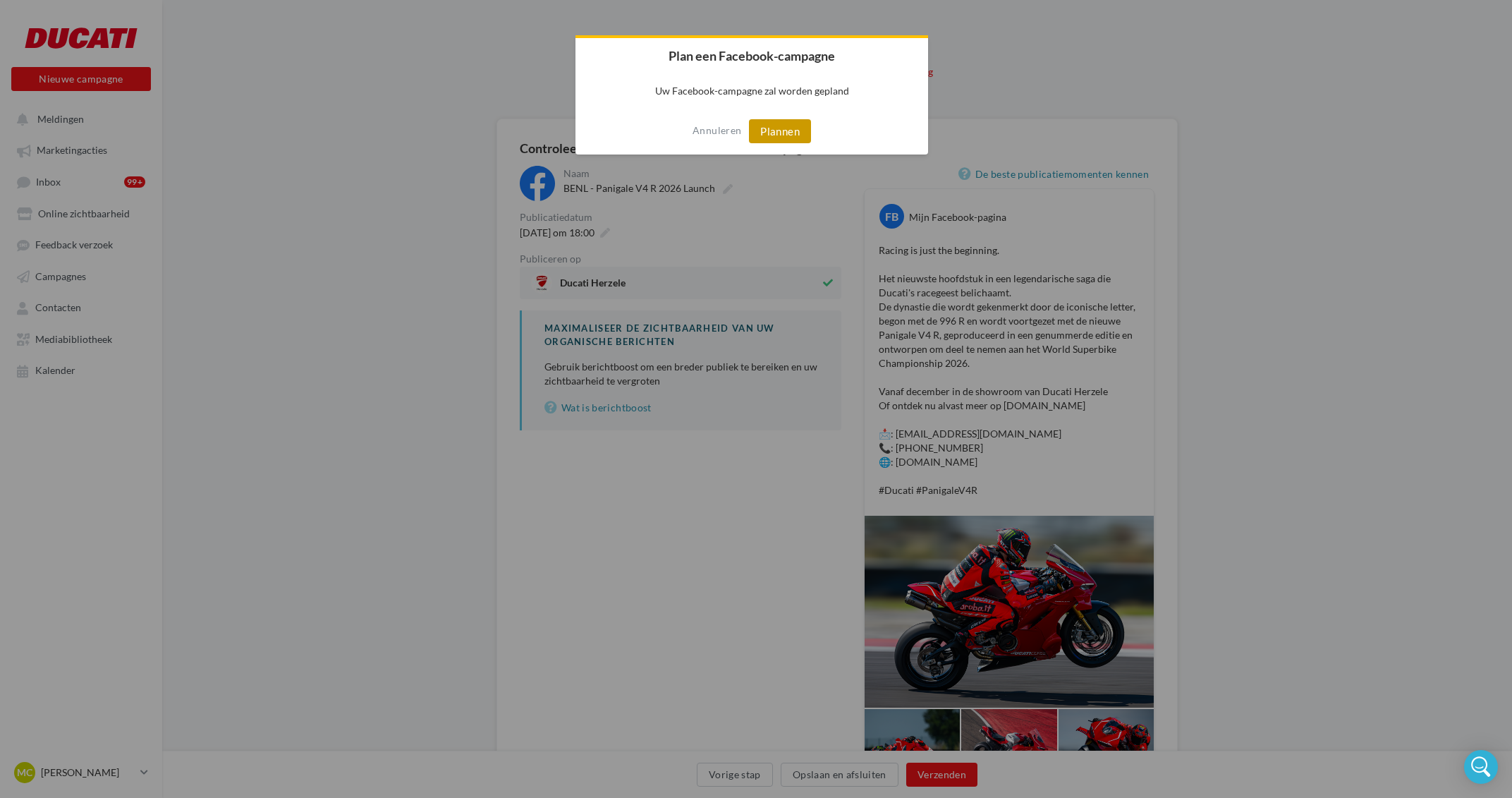
click at [795, 129] on button "Plannen" at bounding box center [780, 131] width 62 height 24
